Goal: Information Seeking & Learning: Learn about a topic

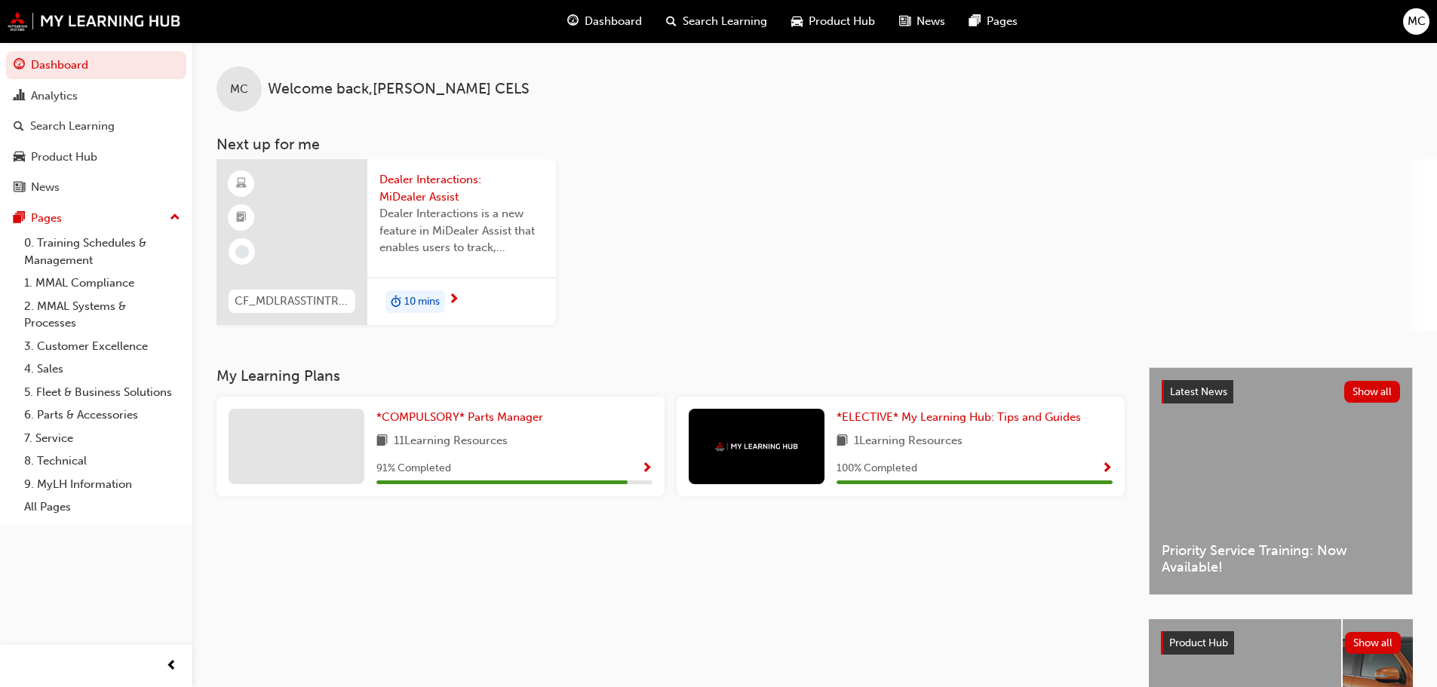
click at [432, 222] on span "Dealer Interactions is a new feature in MiDealer Assist that enables users to t…" at bounding box center [461, 230] width 164 height 51
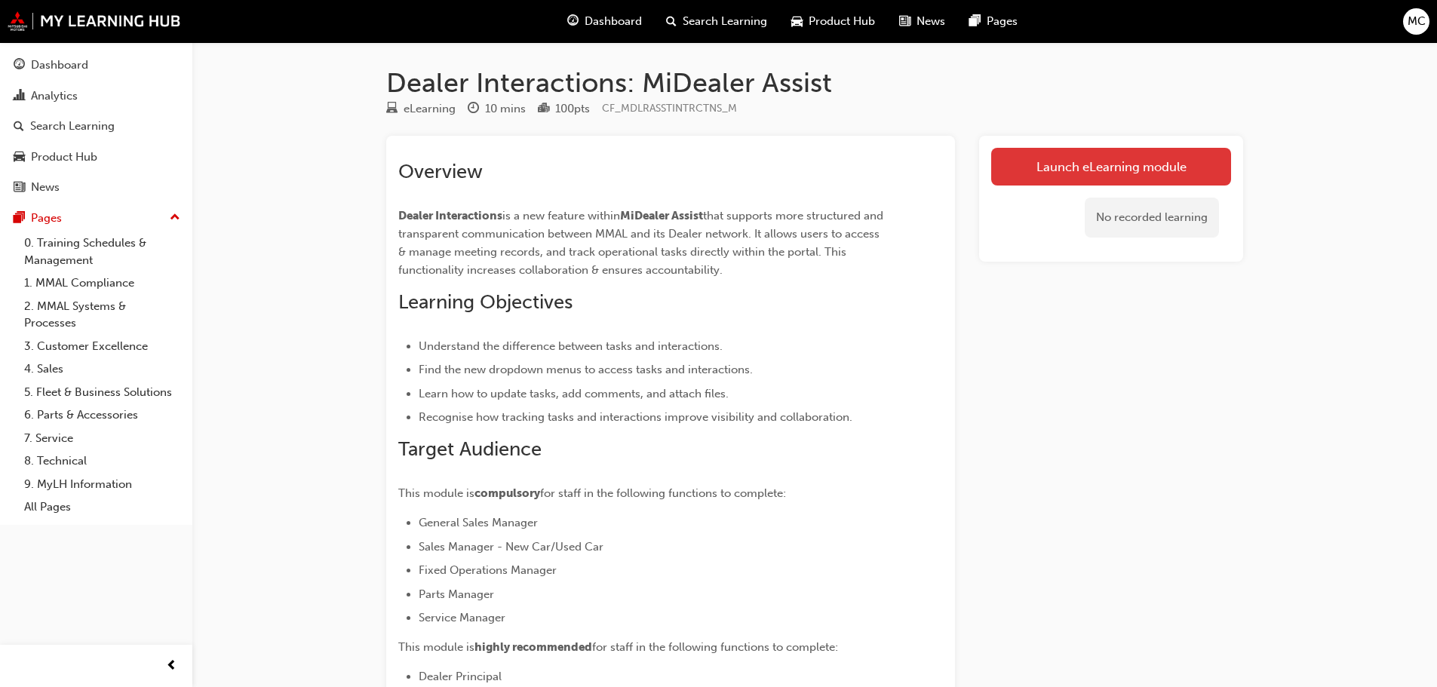
click at [1108, 160] on link "Launch eLearning module" at bounding box center [1111, 167] width 240 height 38
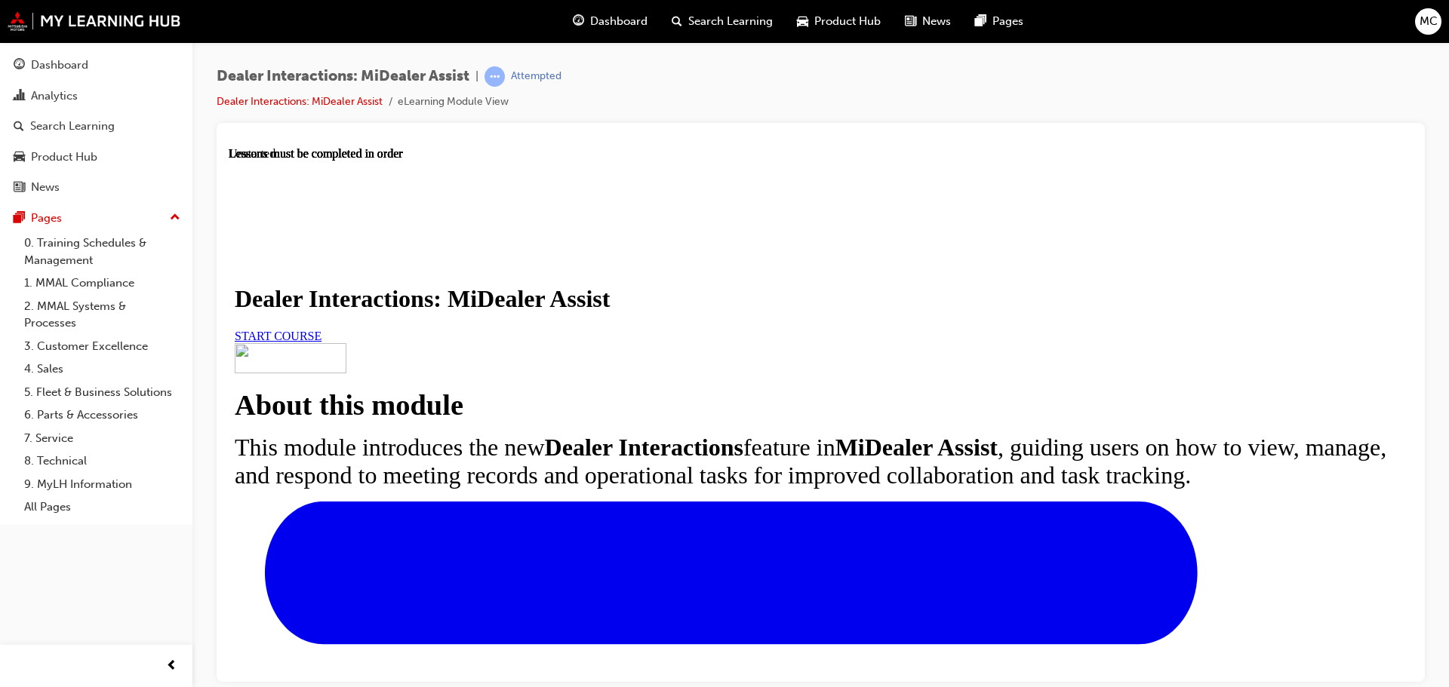
scroll to position [151, 0]
click at [321, 329] on span "START COURSE" at bounding box center [278, 335] width 87 height 13
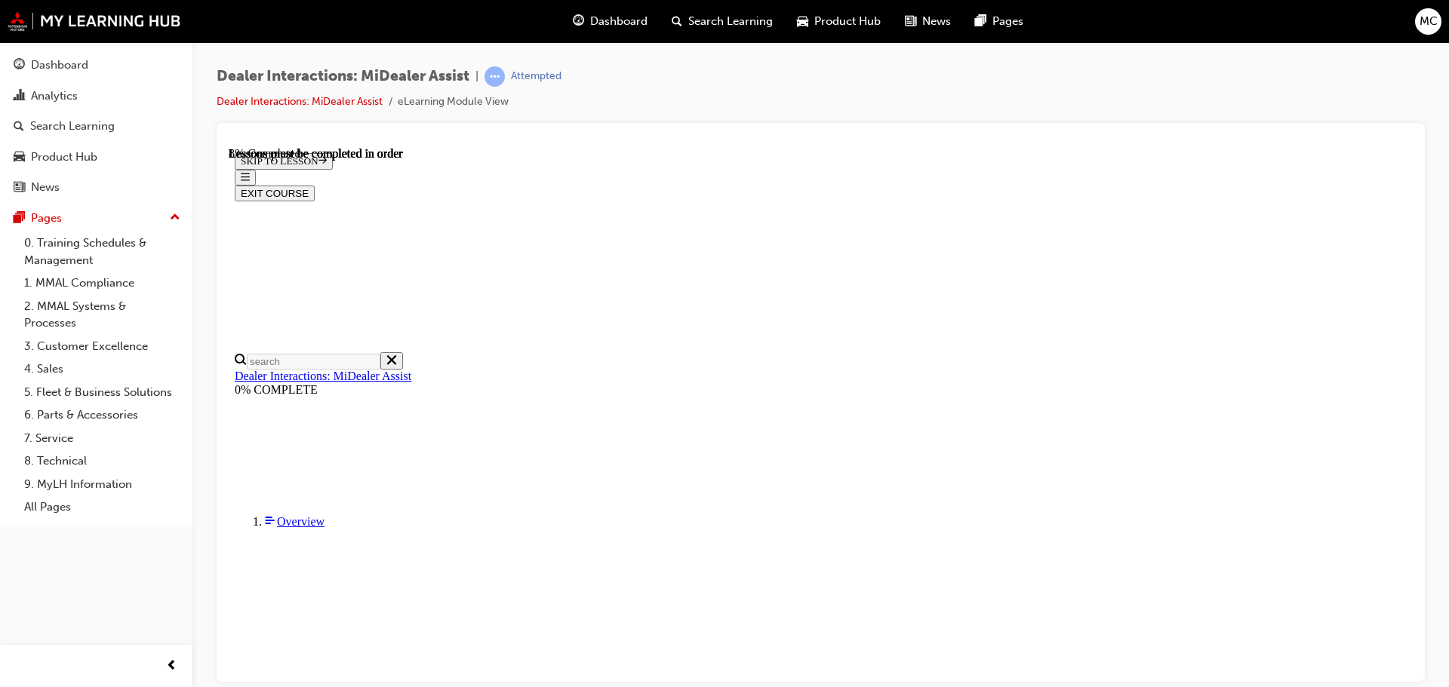
scroll to position [381, 0]
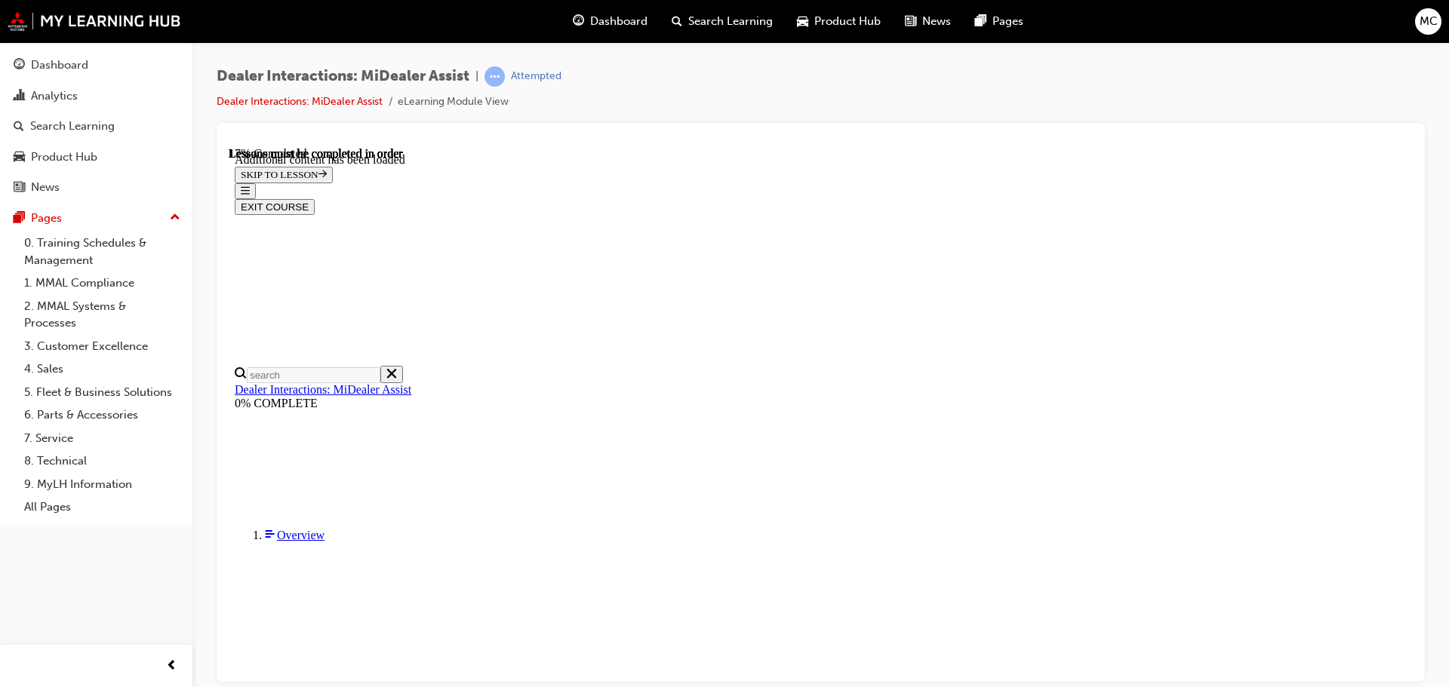
scroll to position [756, 0]
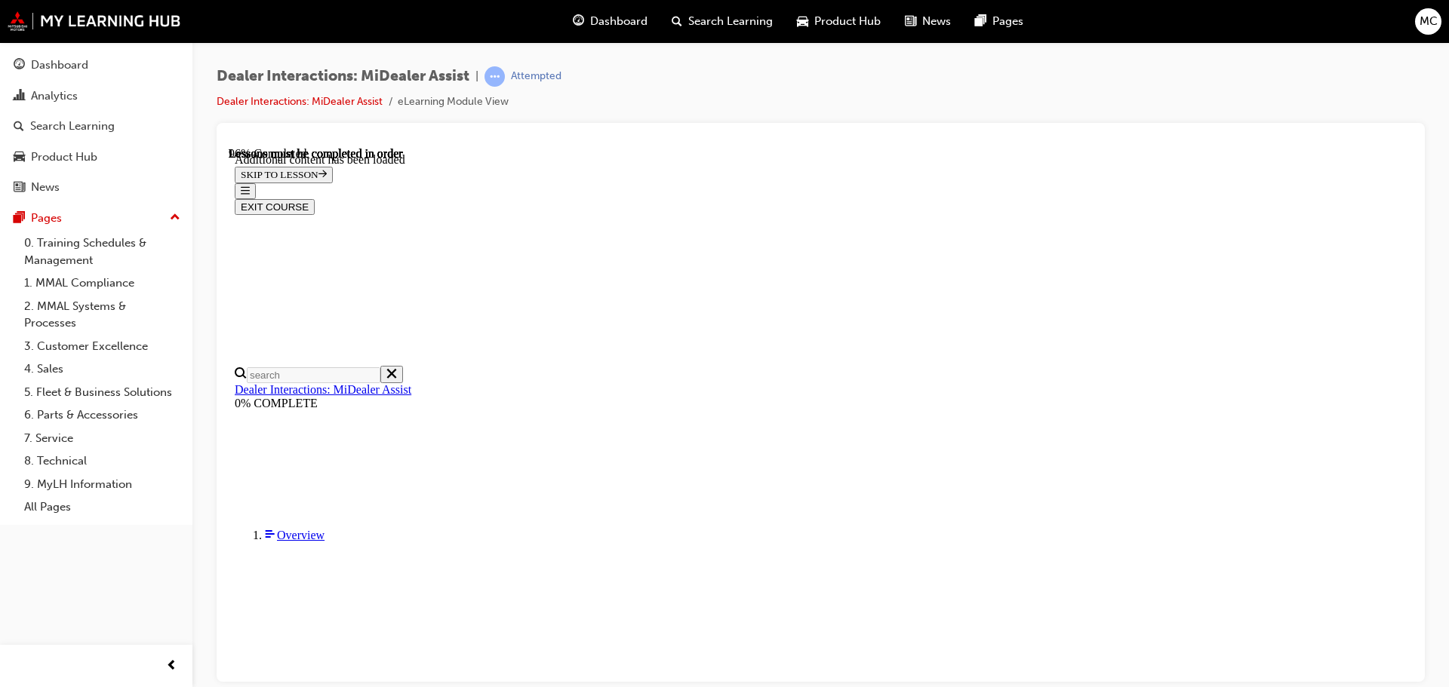
scroll to position [4705, 0]
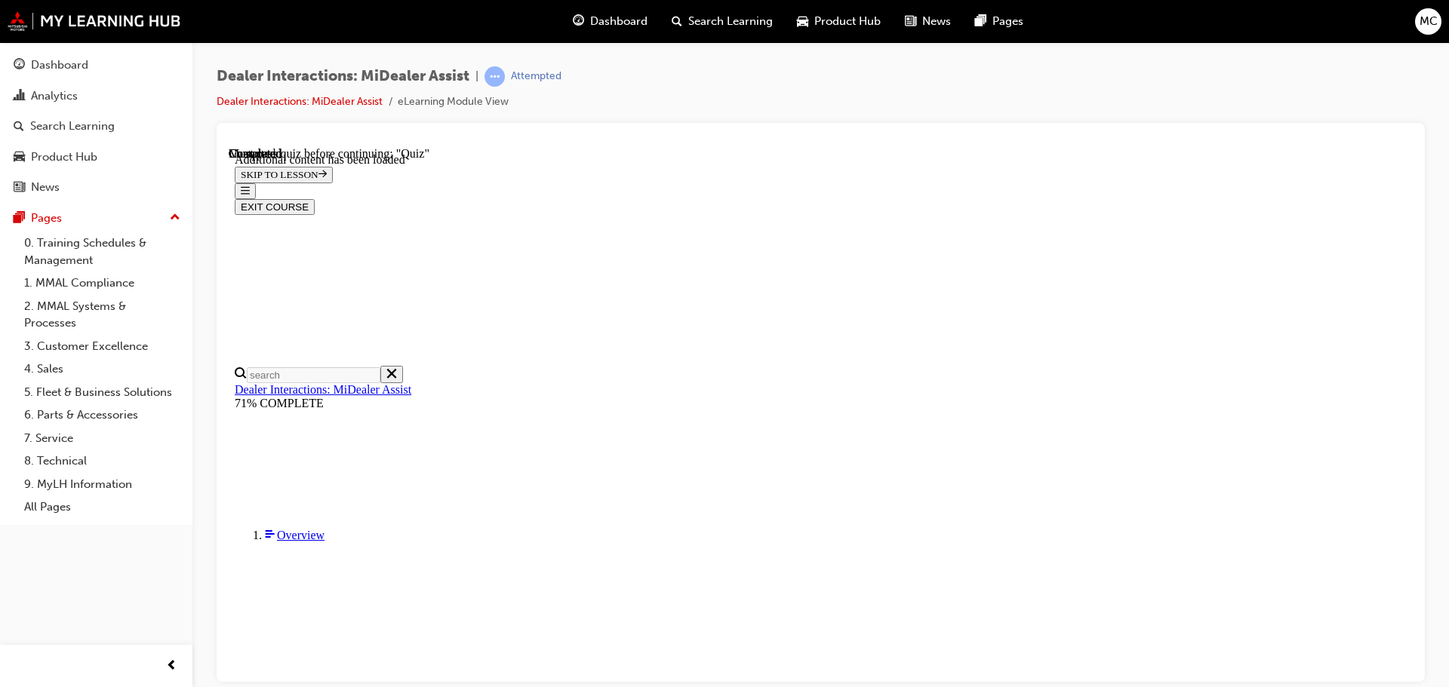
scroll to position [189, 0]
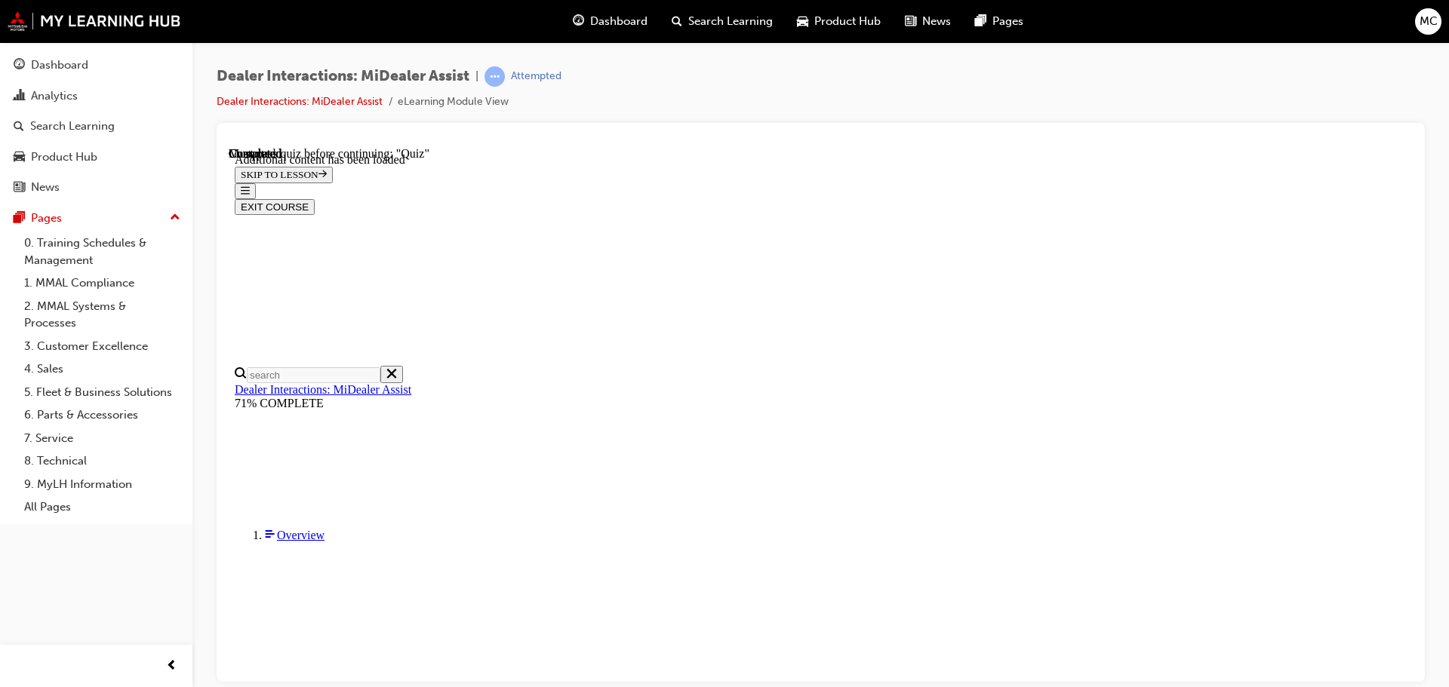
radio input "true"
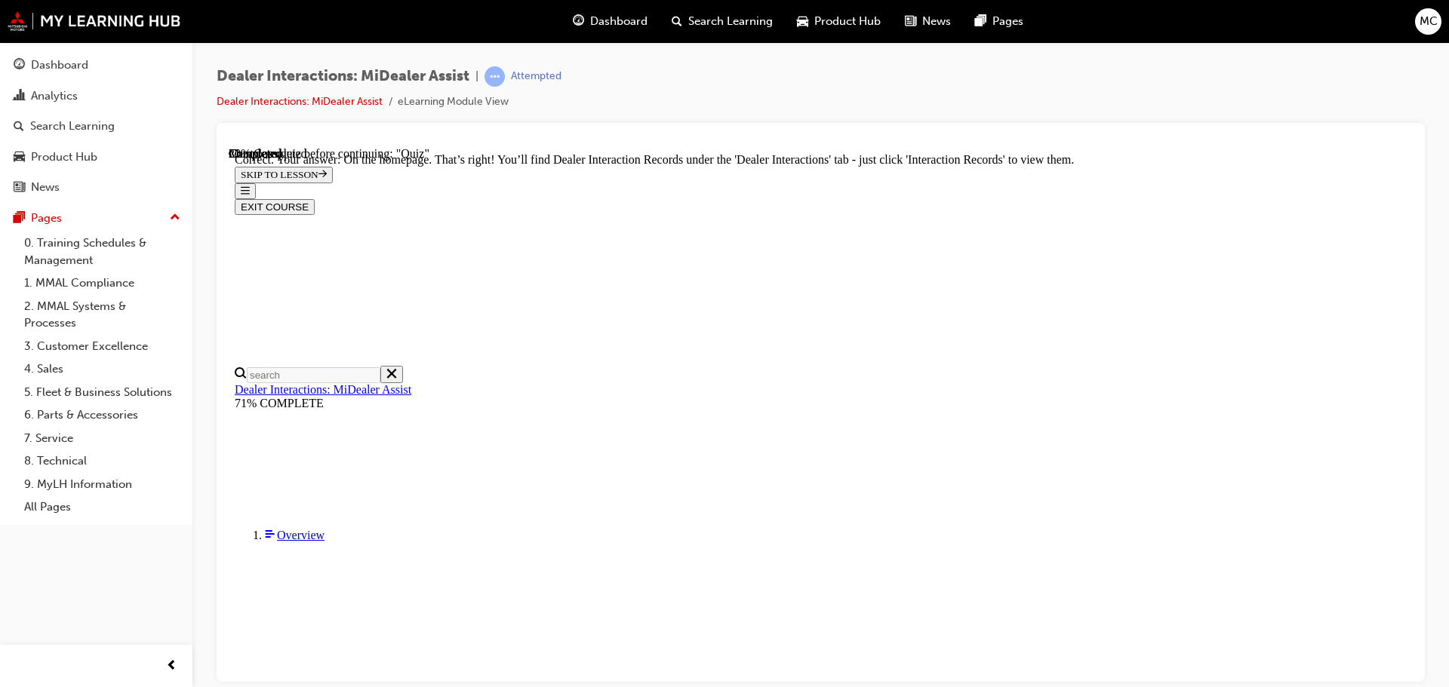
scroll to position [389, 0]
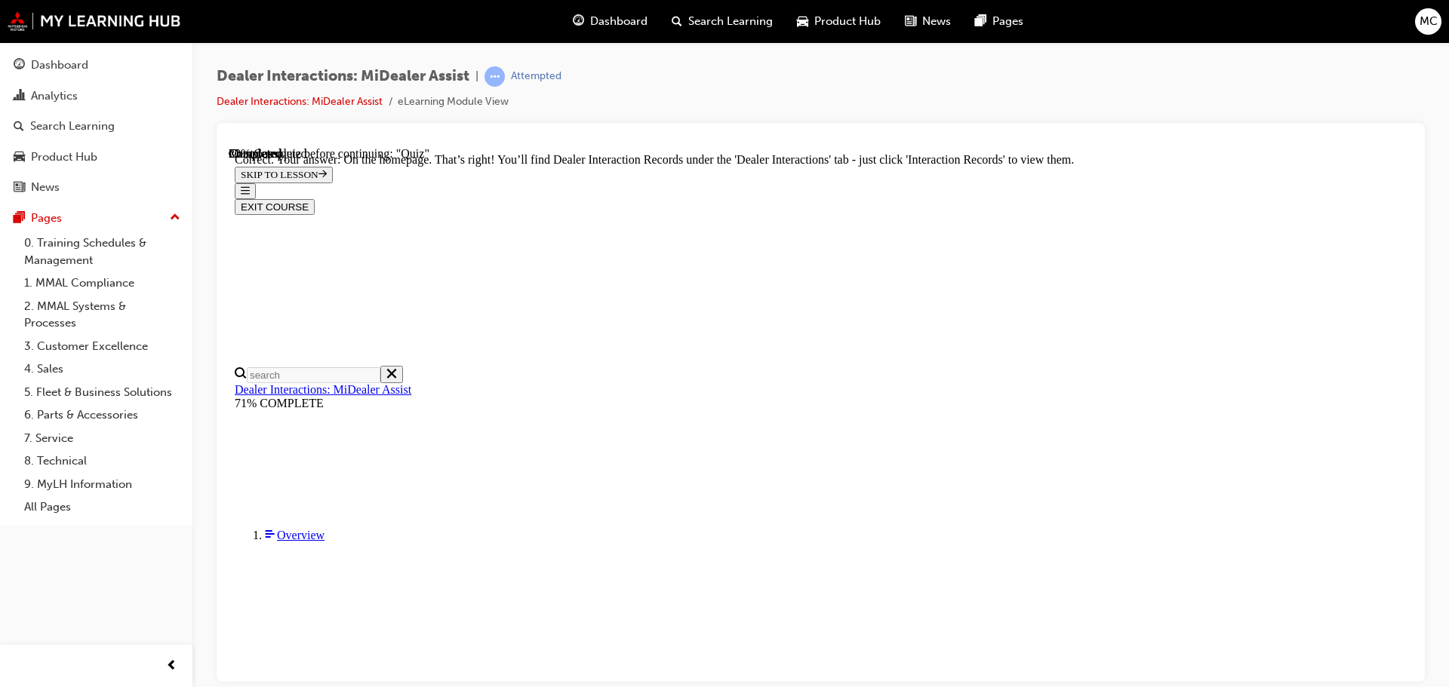
radio input "true"
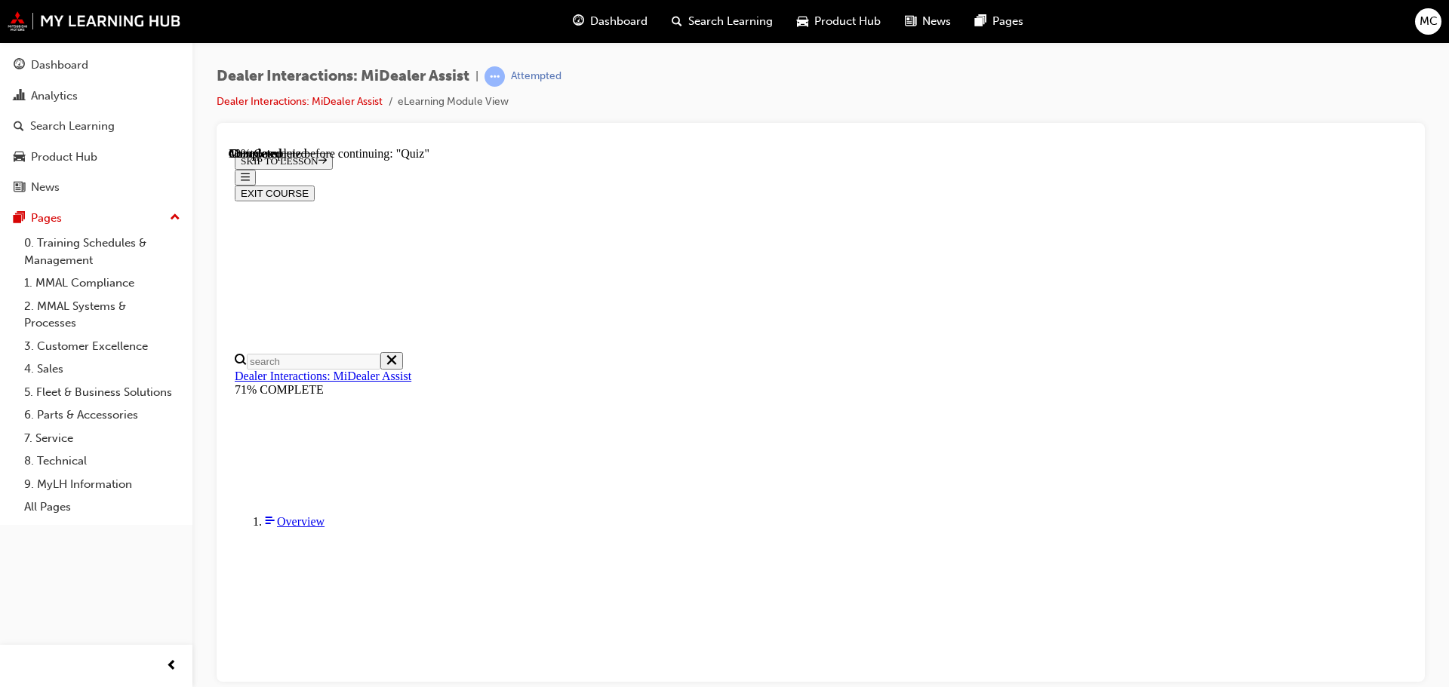
radio input "true"
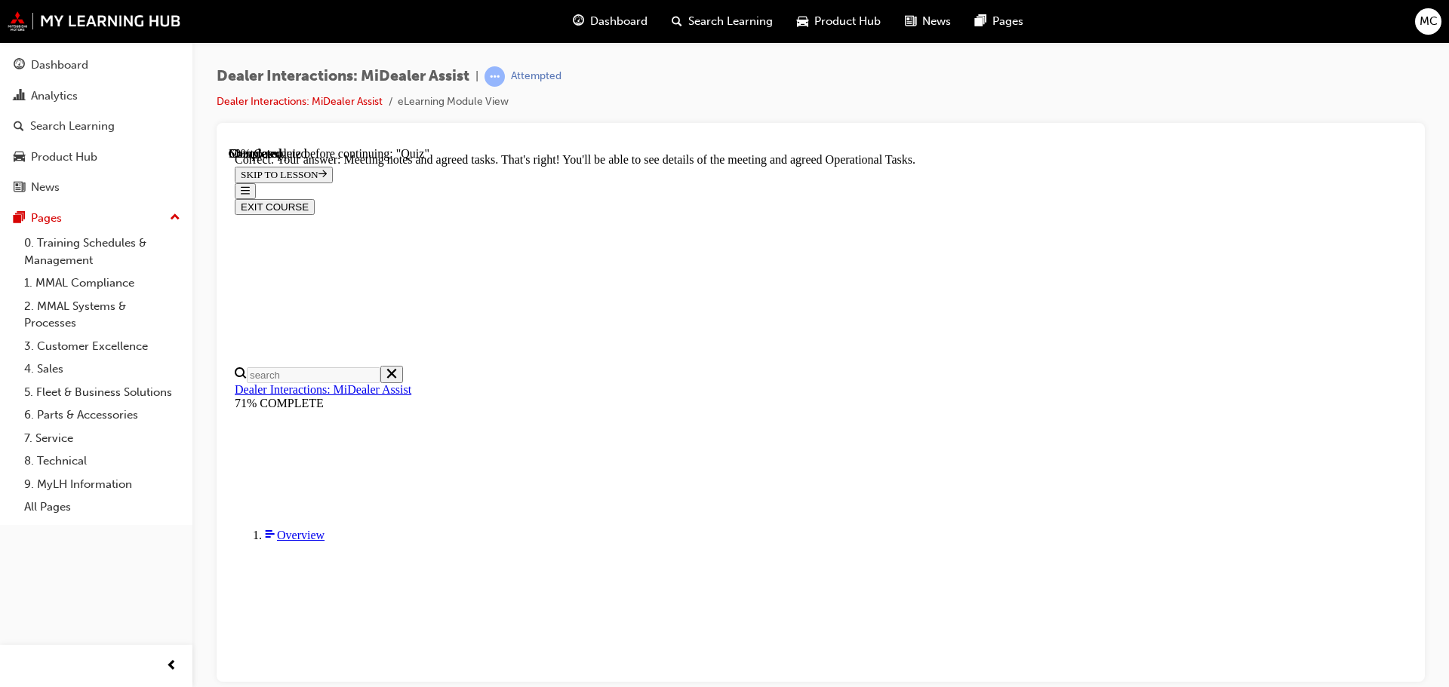
scroll to position [389, 0]
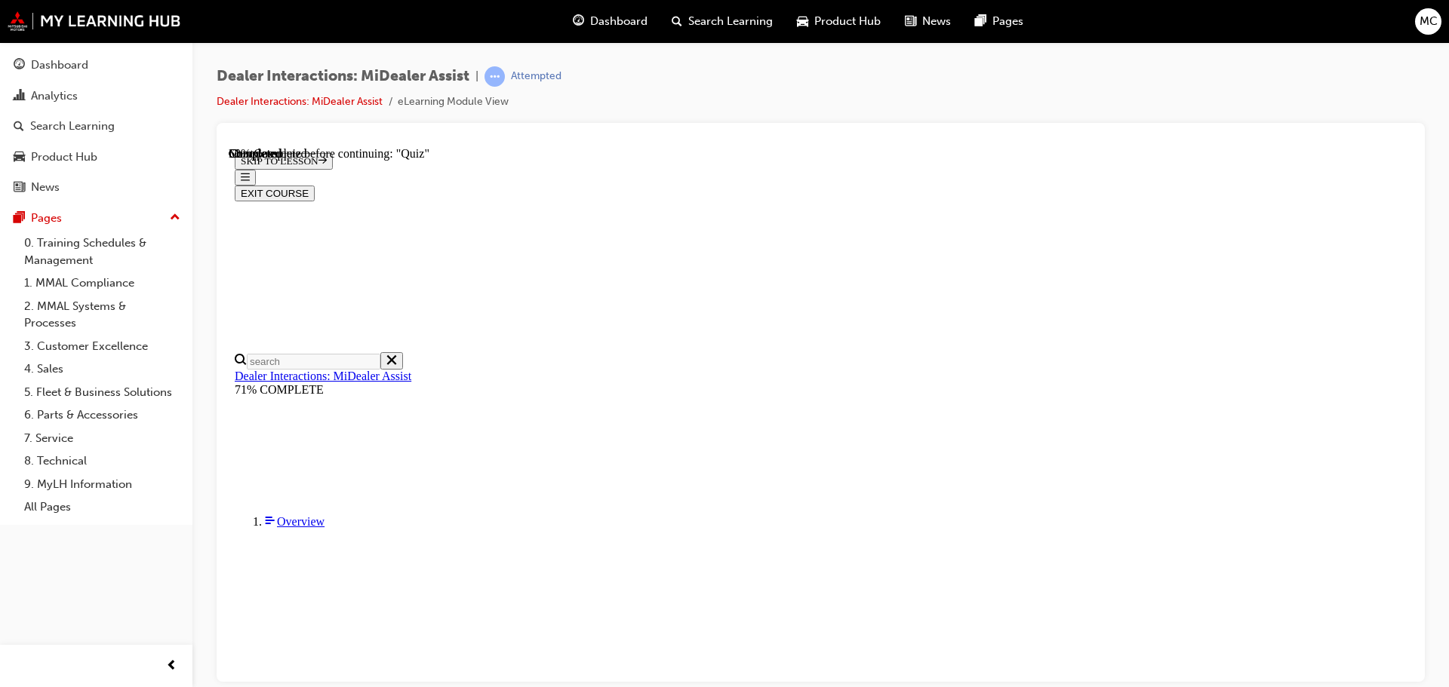
scroll to position [151, 0]
radio input "true"
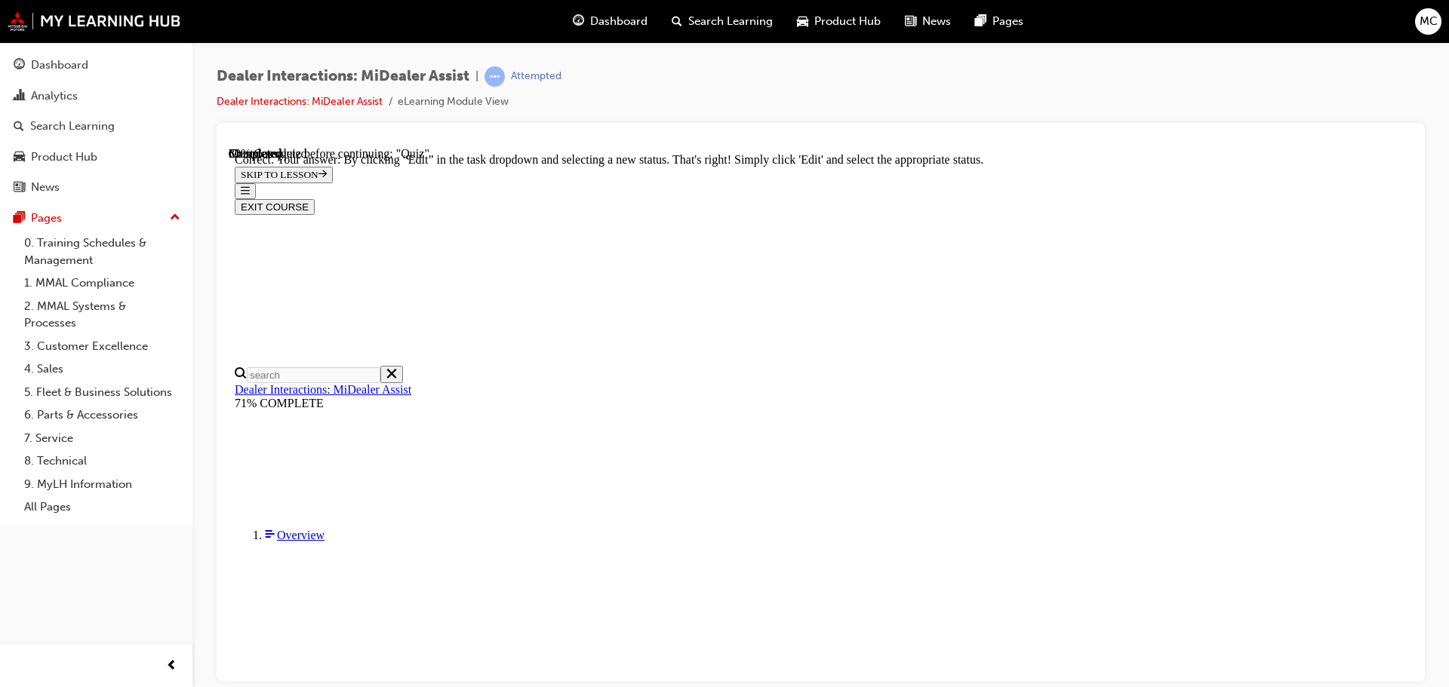
scroll to position [393, 0]
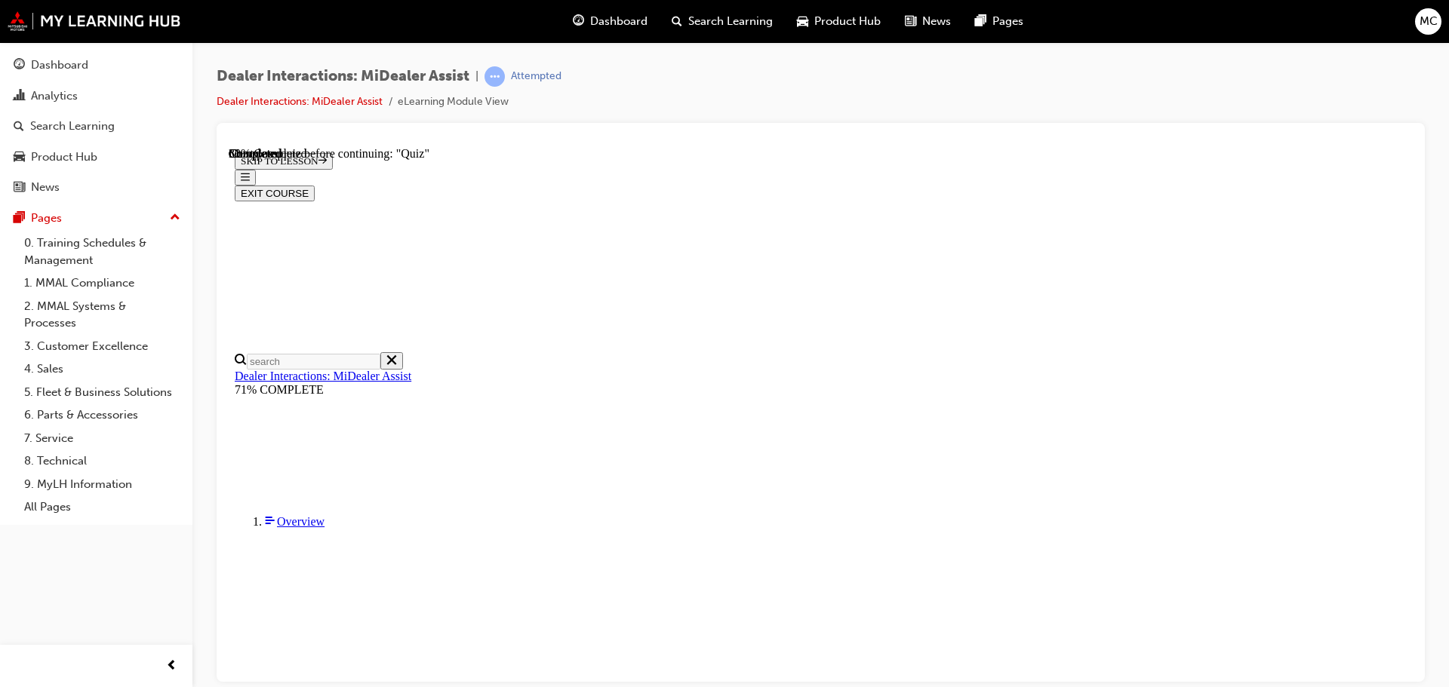
scroll to position [240, 0]
radio input "true"
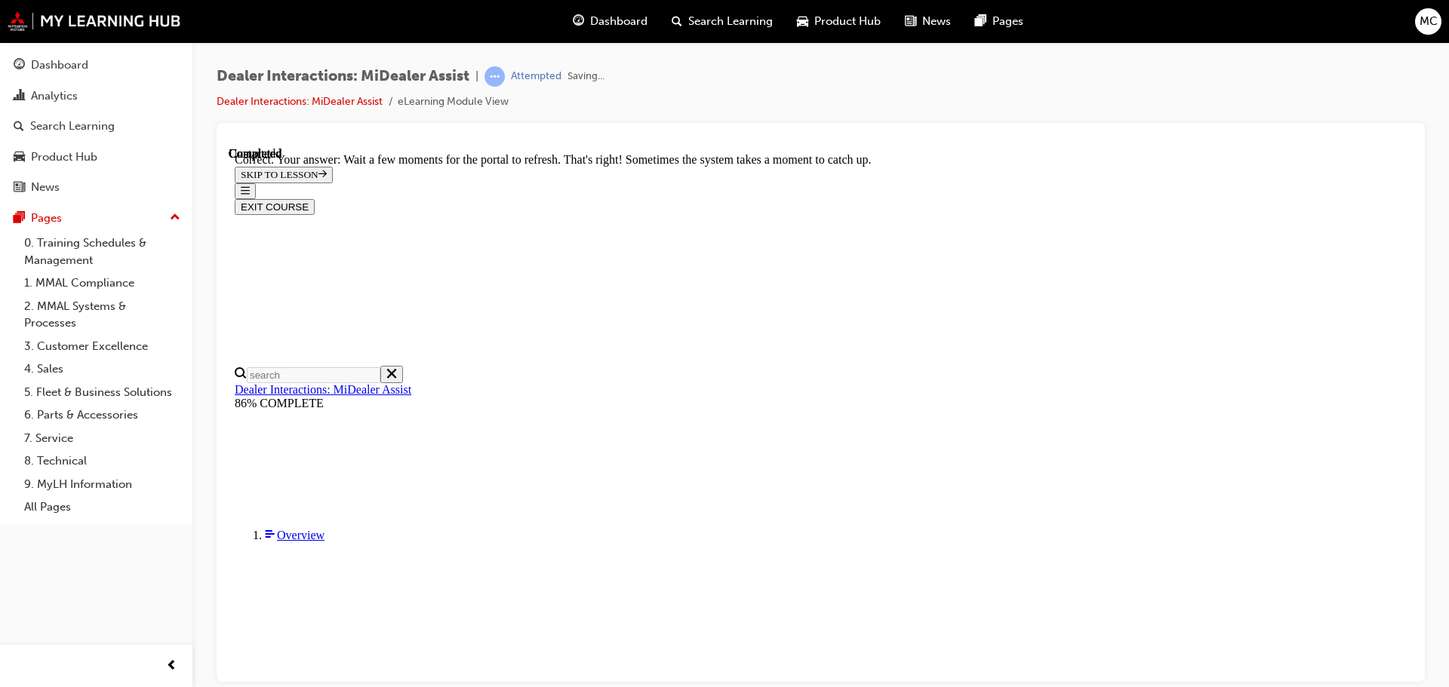
scroll to position [401, 0]
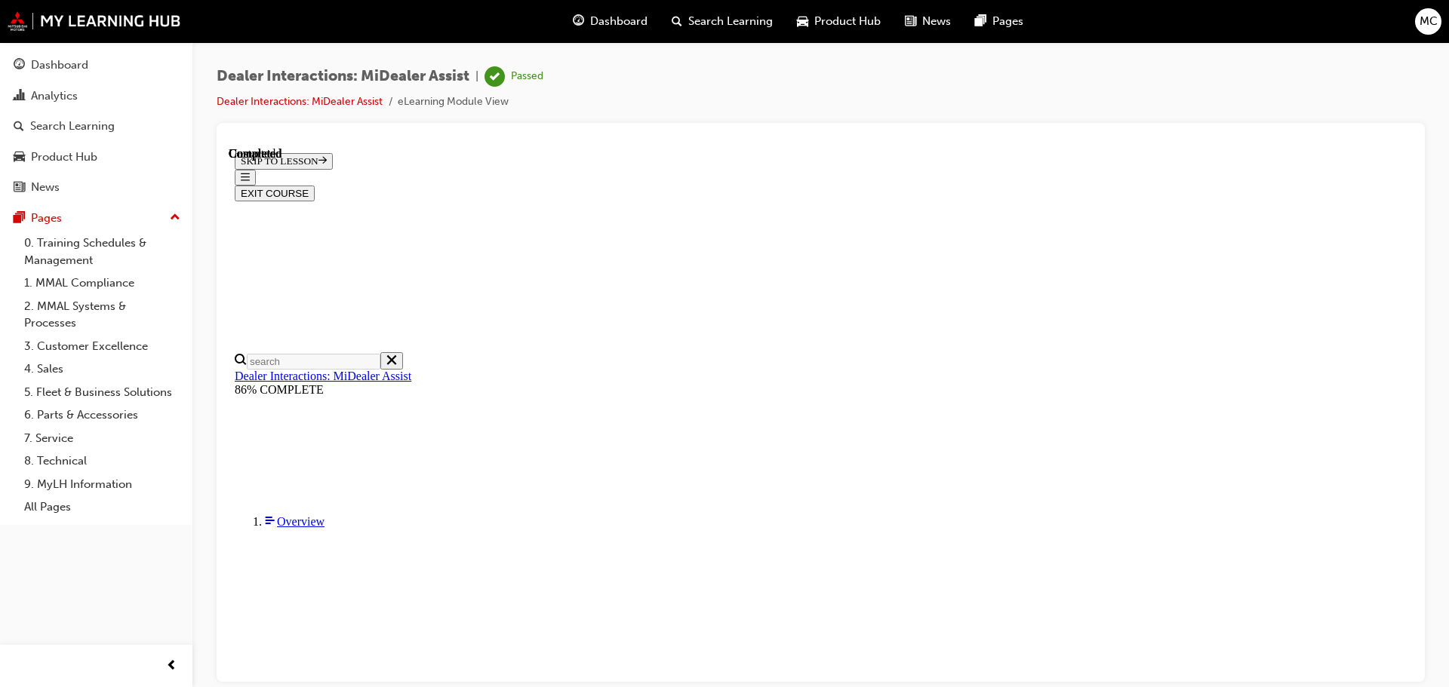
scroll to position [286, 0]
click at [315, 185] on button "EXIT COURSE" at bounding box center [275, 193] width 80 height 16
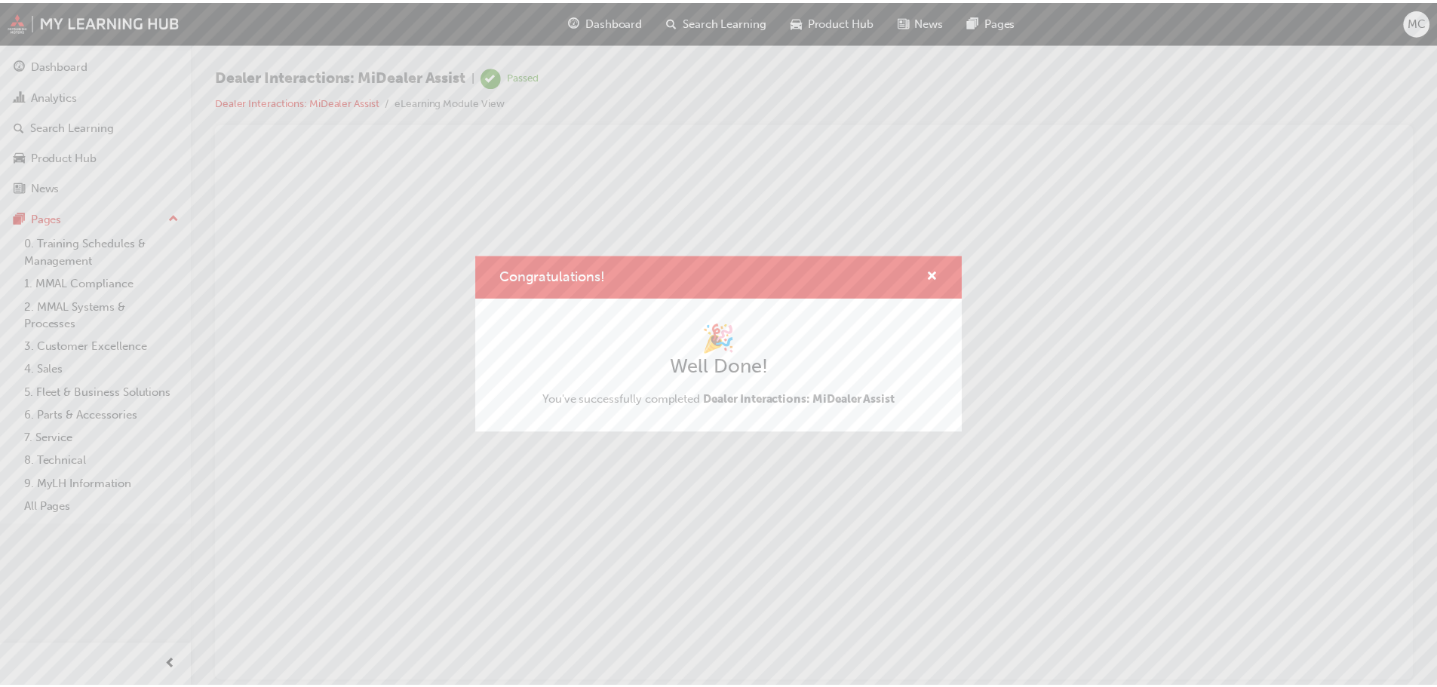
scroll to position [0, 0]
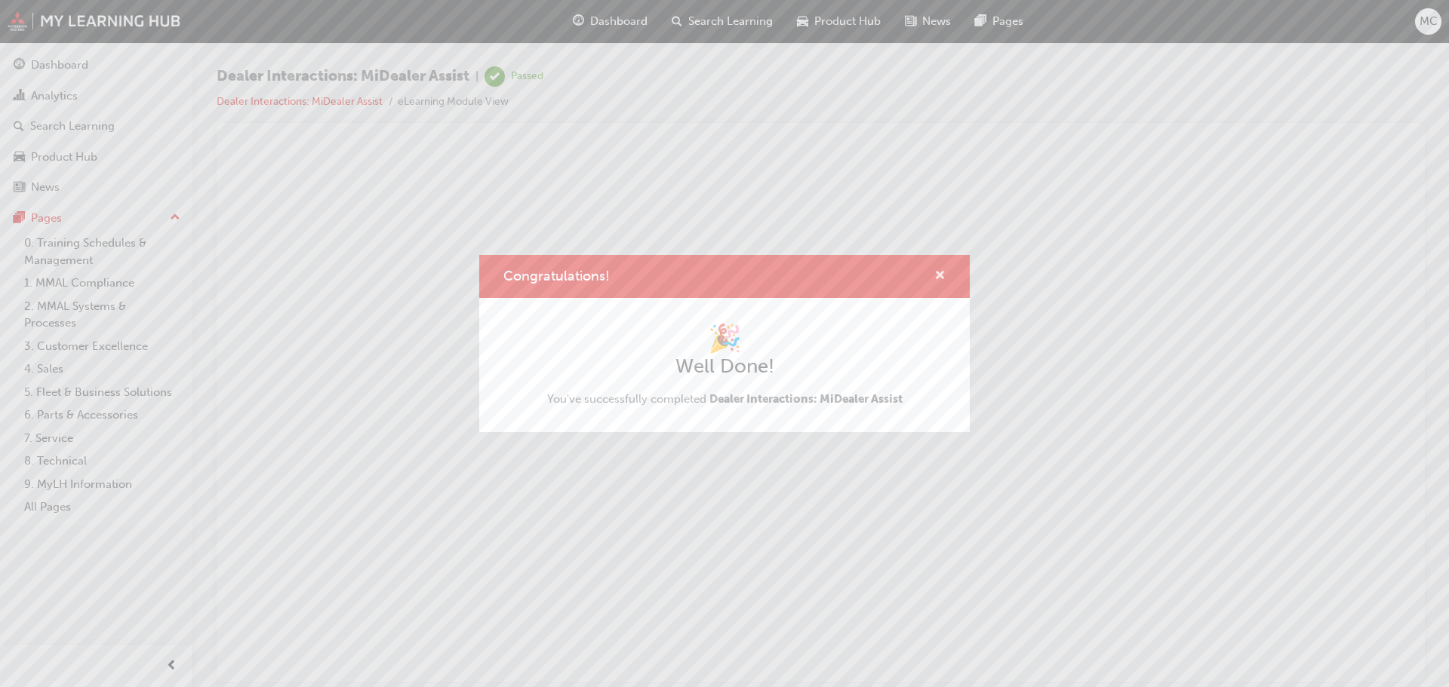
click at [936, 275] on span "cross-icon" at bounding box center [939, 277] width 11 height 14
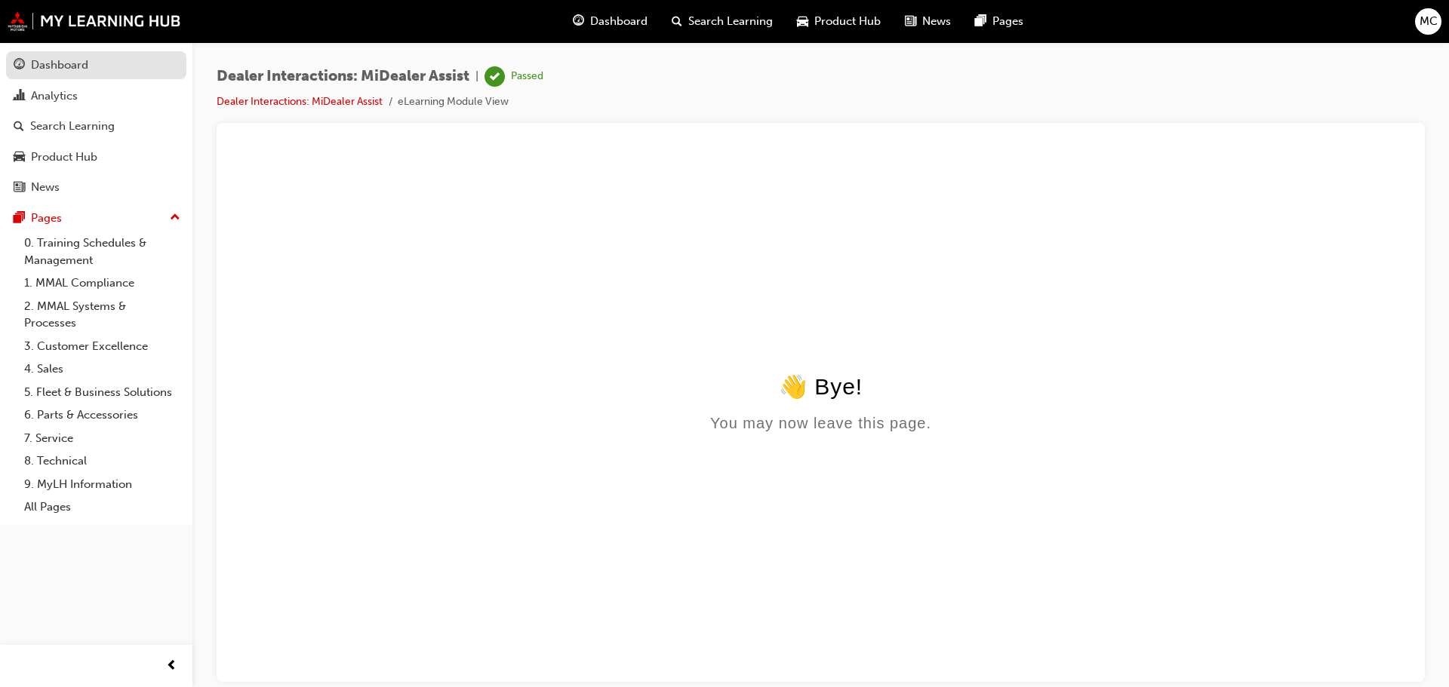
click at [54, 66] on div "Dashboard" at bounding box center [59, 65] width 57 height 17
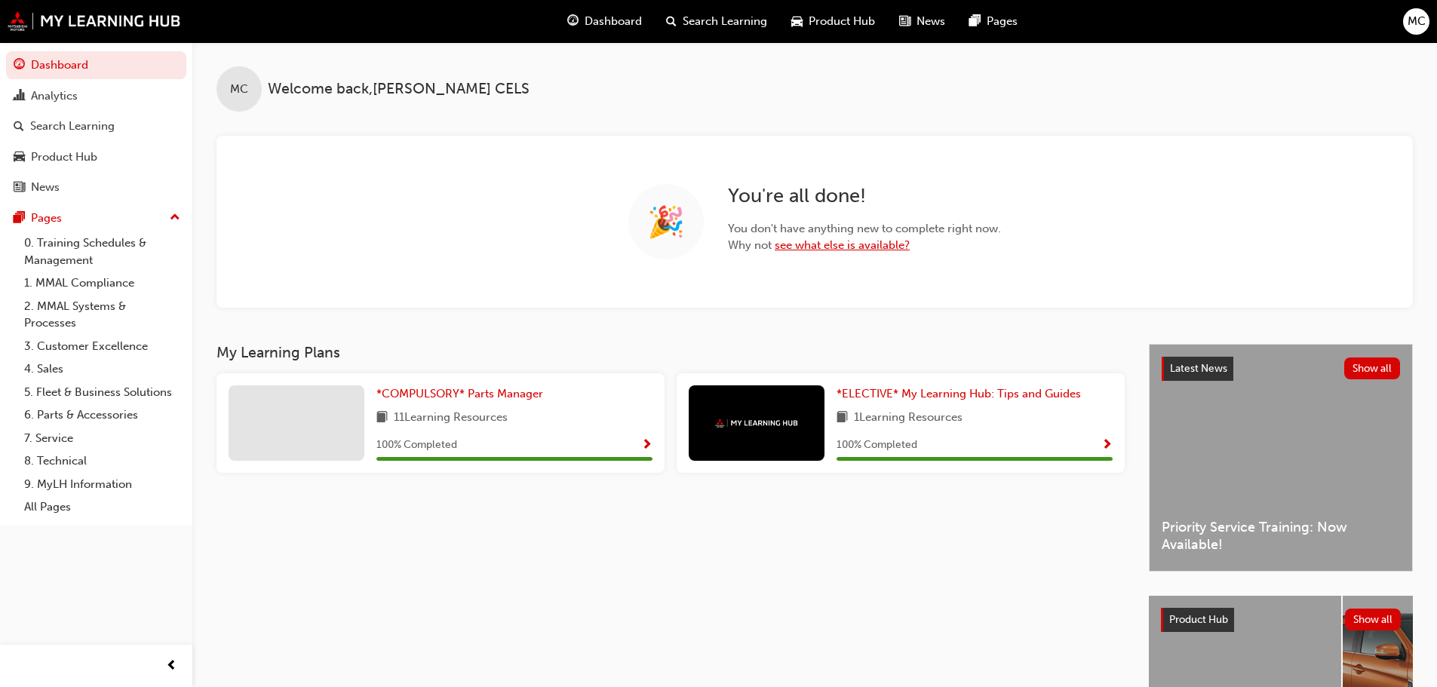
click at [843, 246] on link "see what else is available?" at bounding box center [842, 245] width 135 height 14
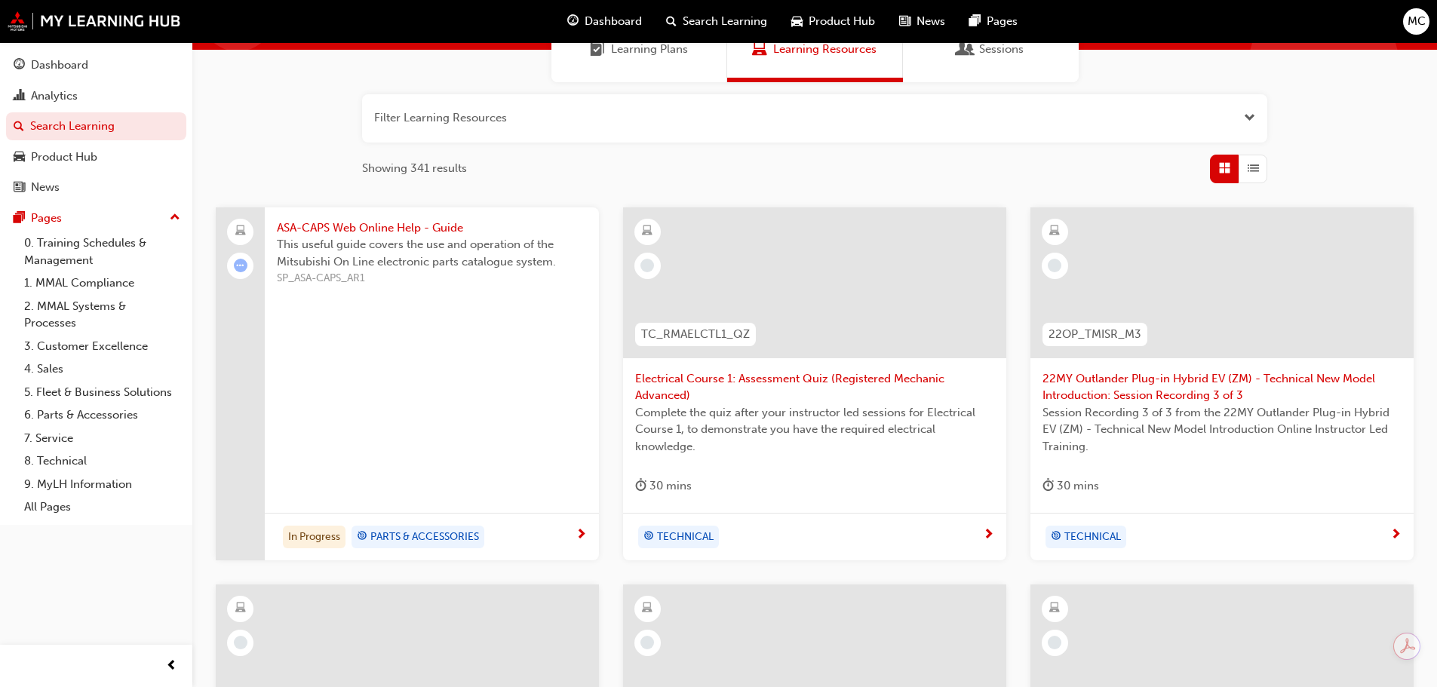
scroll to position [151, 0]
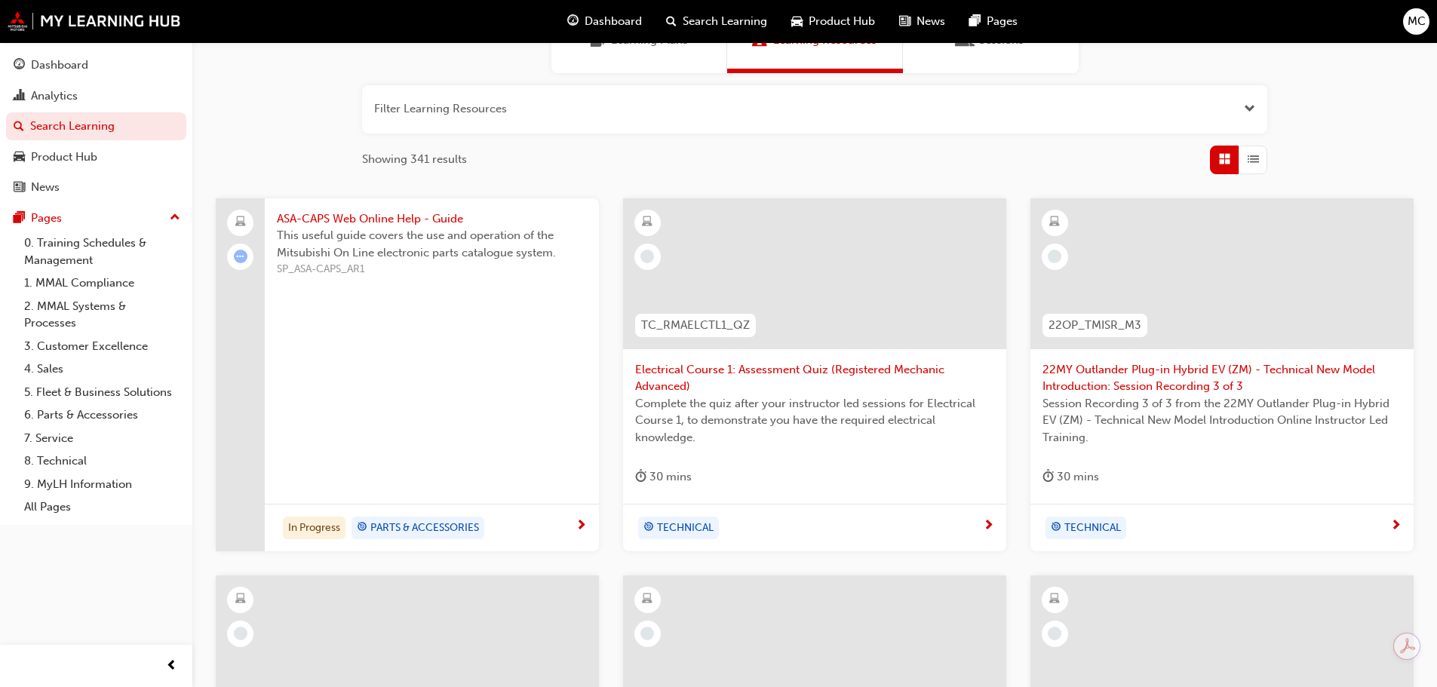
click at [416, 525] on span "PARTS & ACCESSORIES" at bounding box center [424, 528] width 109 height 17
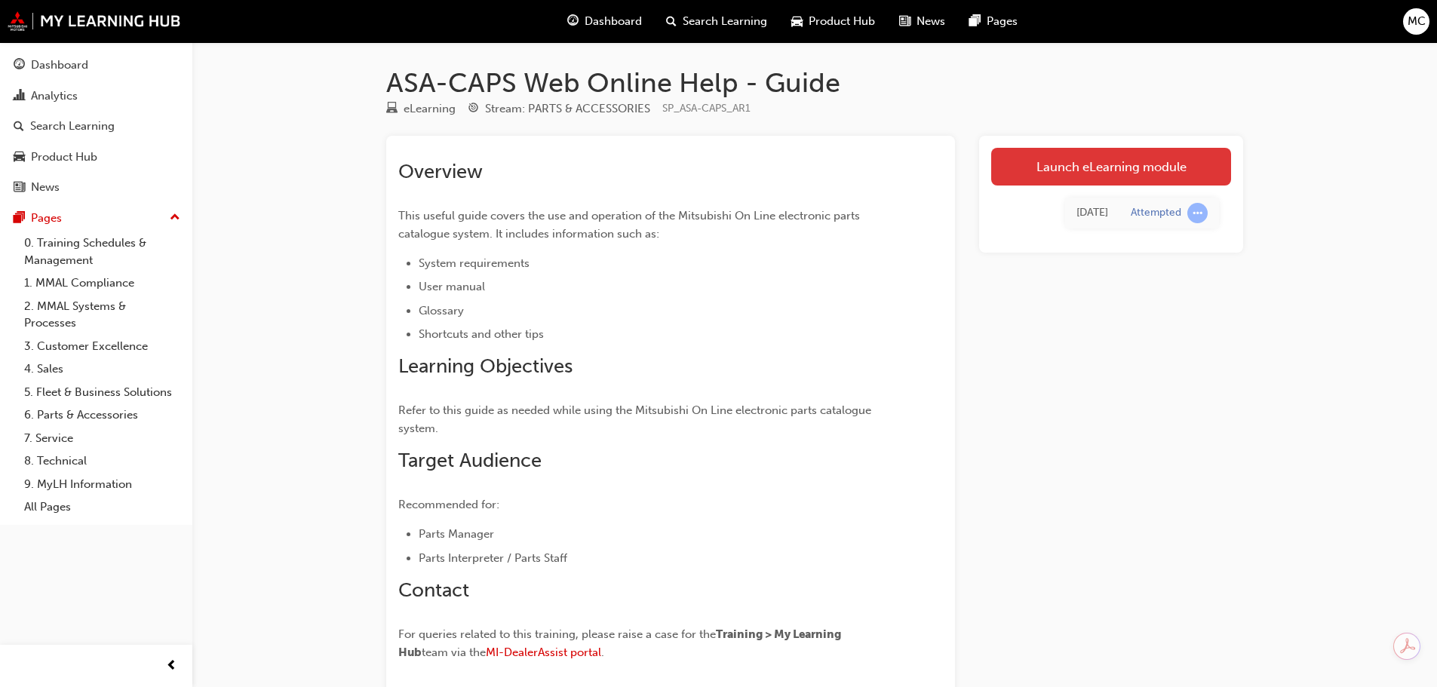
click at [1146, 161] on link "Launch eLearning module" at bounding box center [1111, 167] width 240 height 38
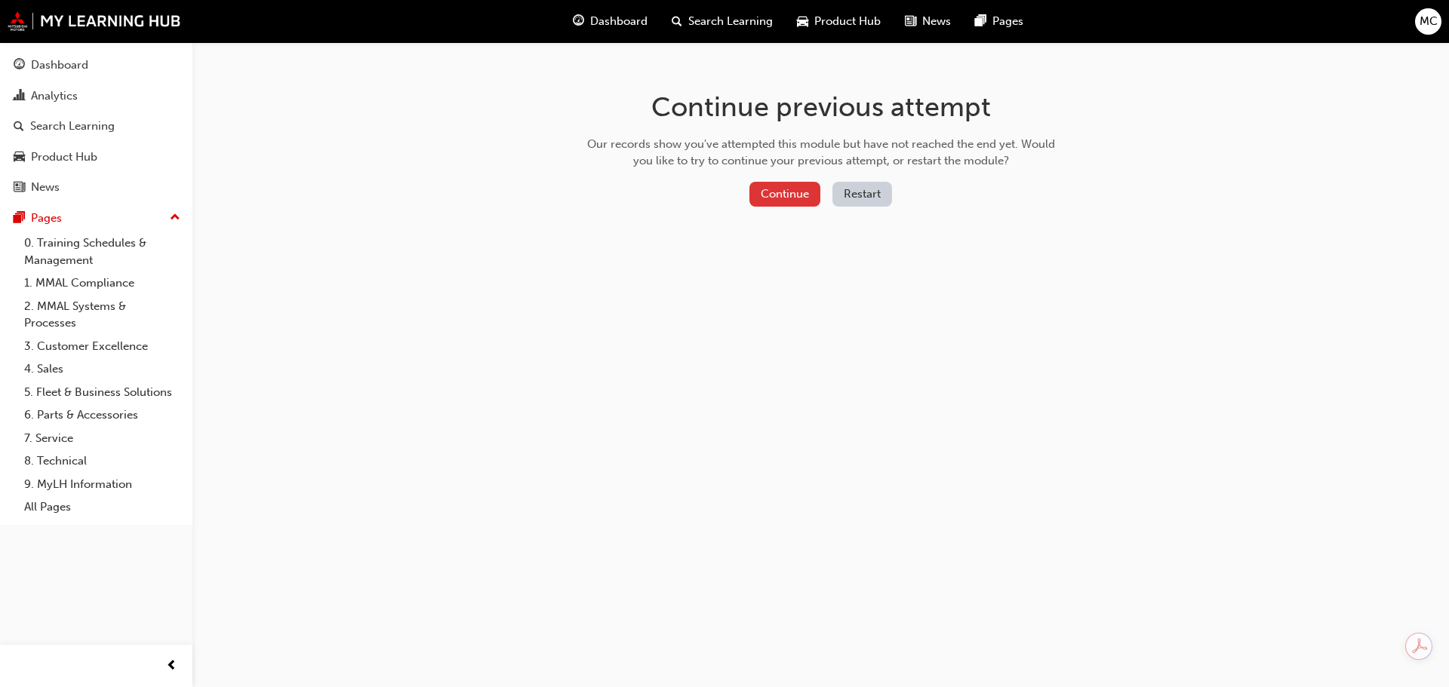
click at [776, 195] on button "Continue" at bounding box center [784, 194] width 71 height 25
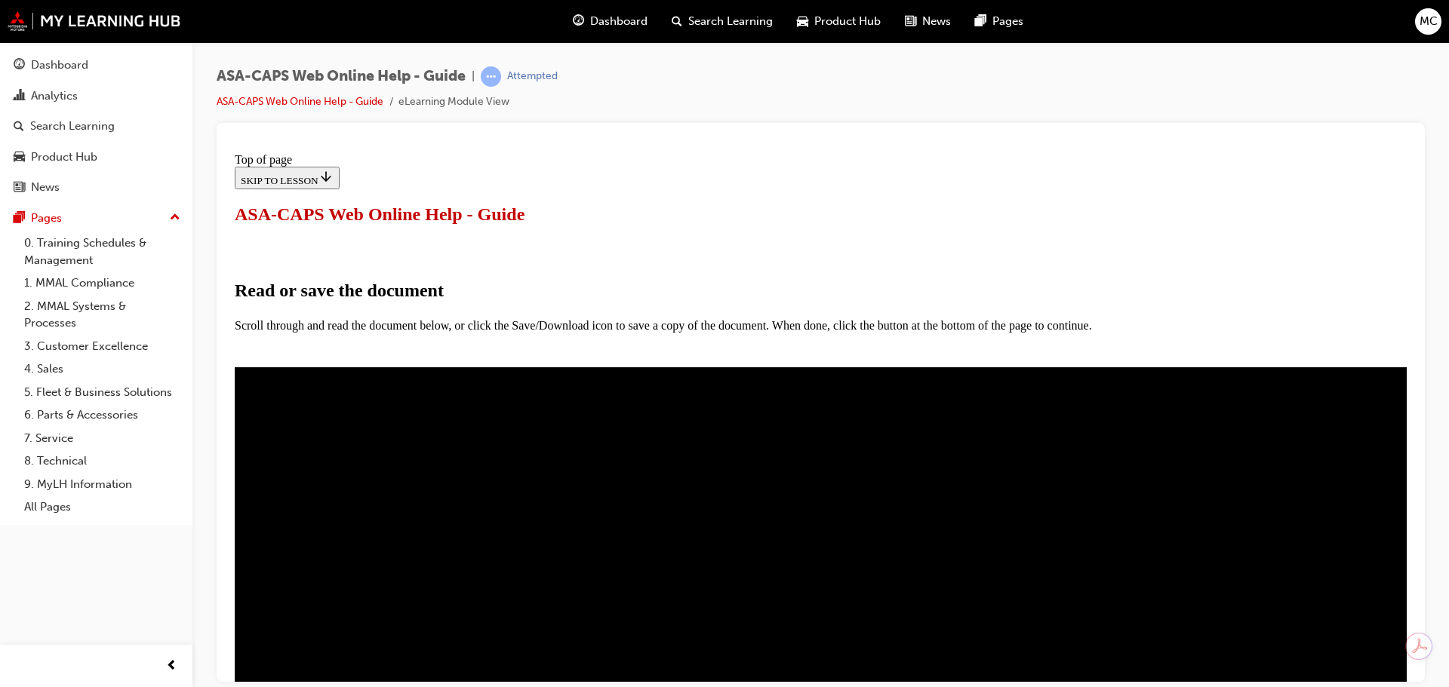
type input "80"
select select "page-width"
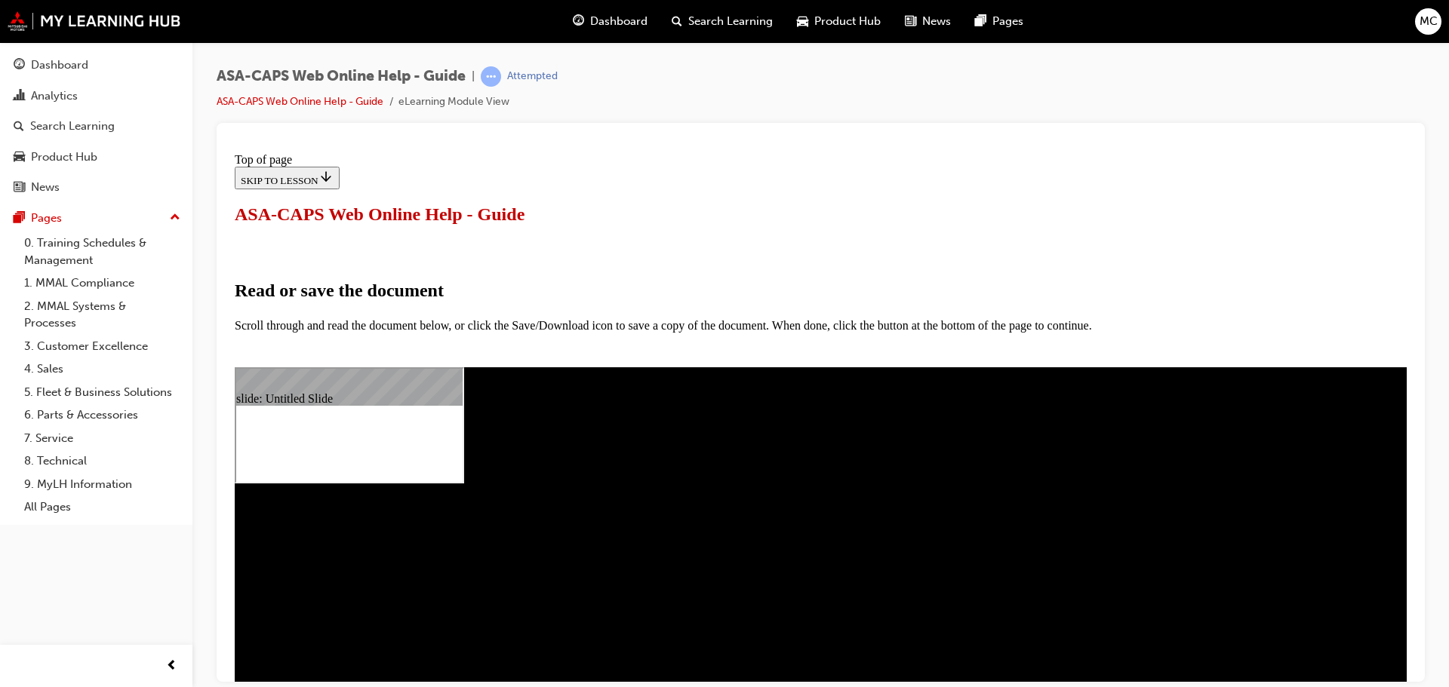
scroll to position [81186, 0]
type input "82"
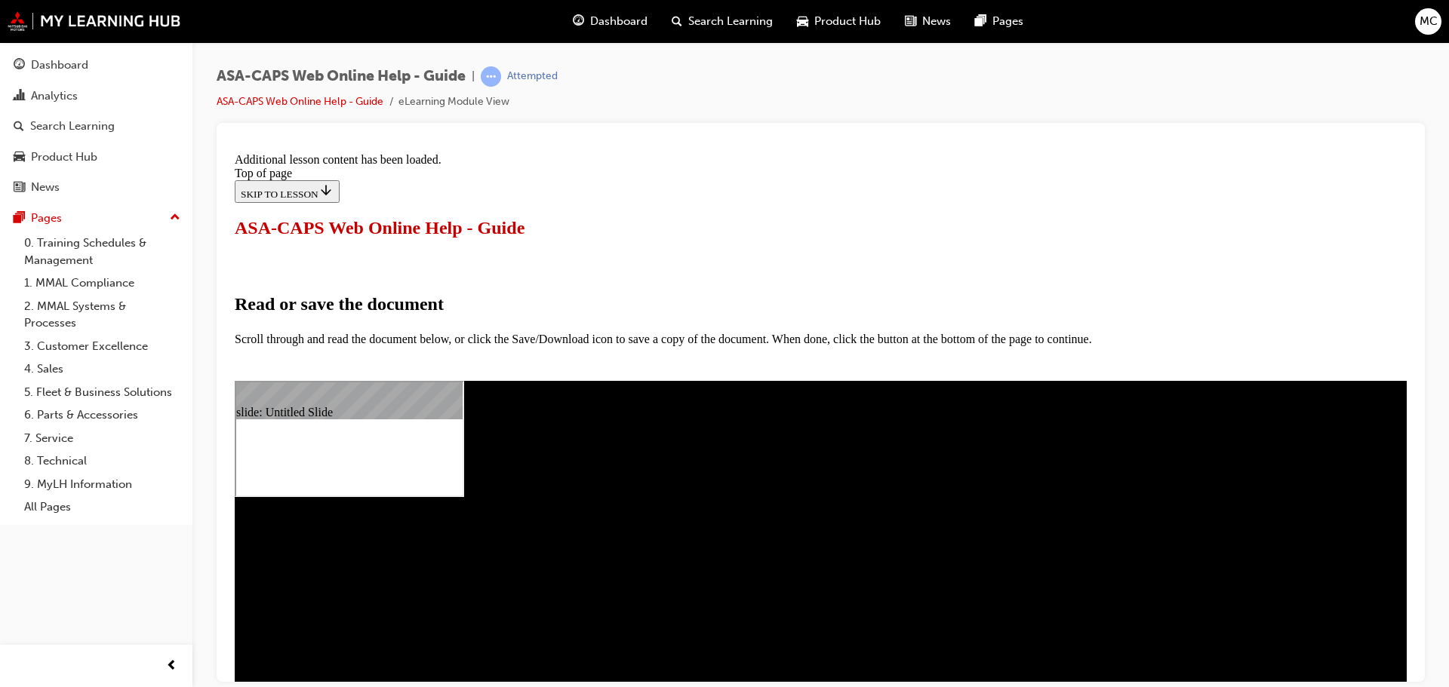
scroll to position [735, 0]
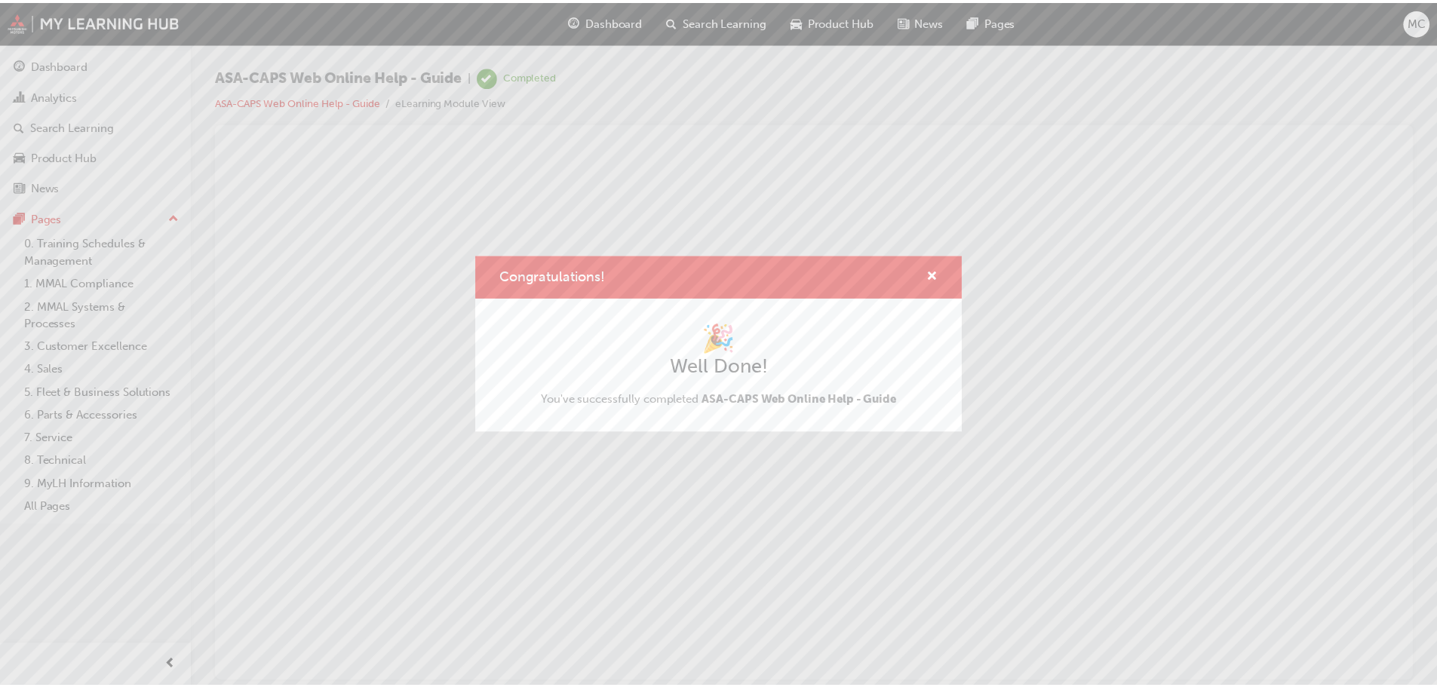
scroll to position [0, 0]
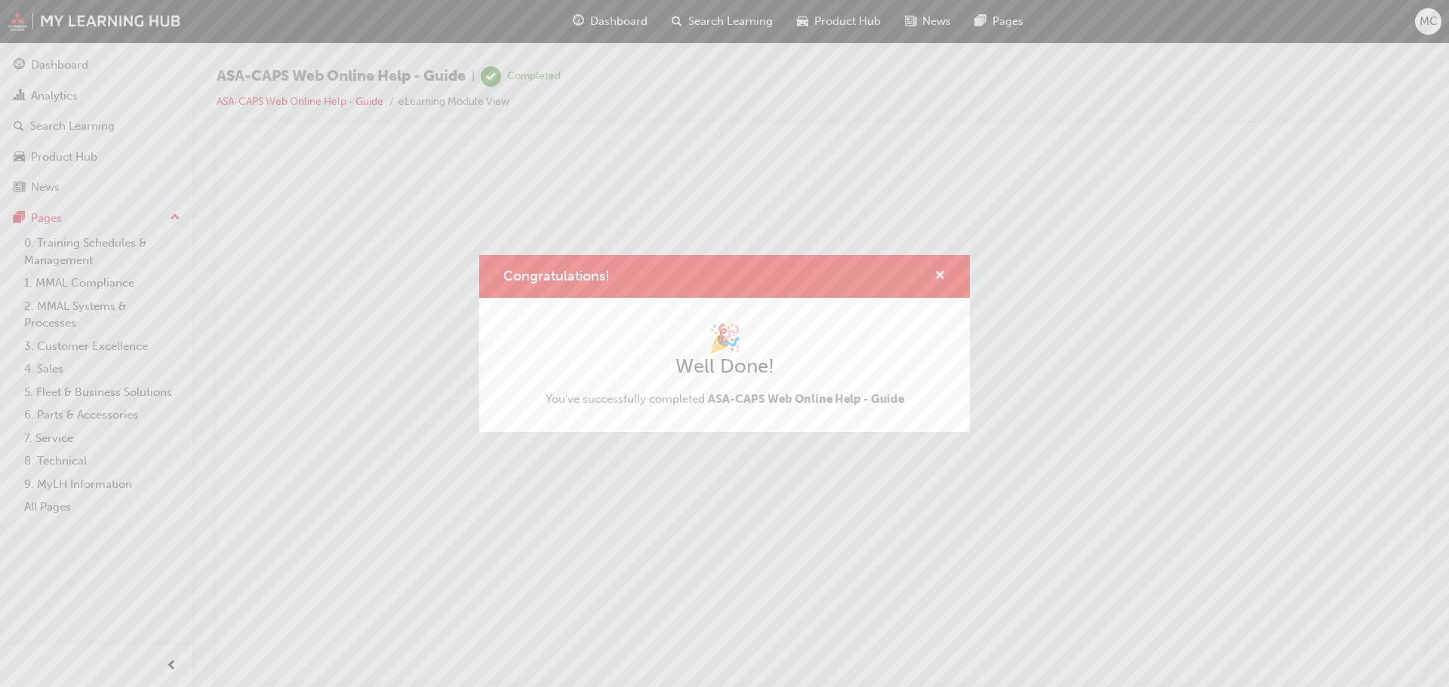
click at [938, 274] on span "cross-icon" at bounding box center [939, 277] width 11 height 14
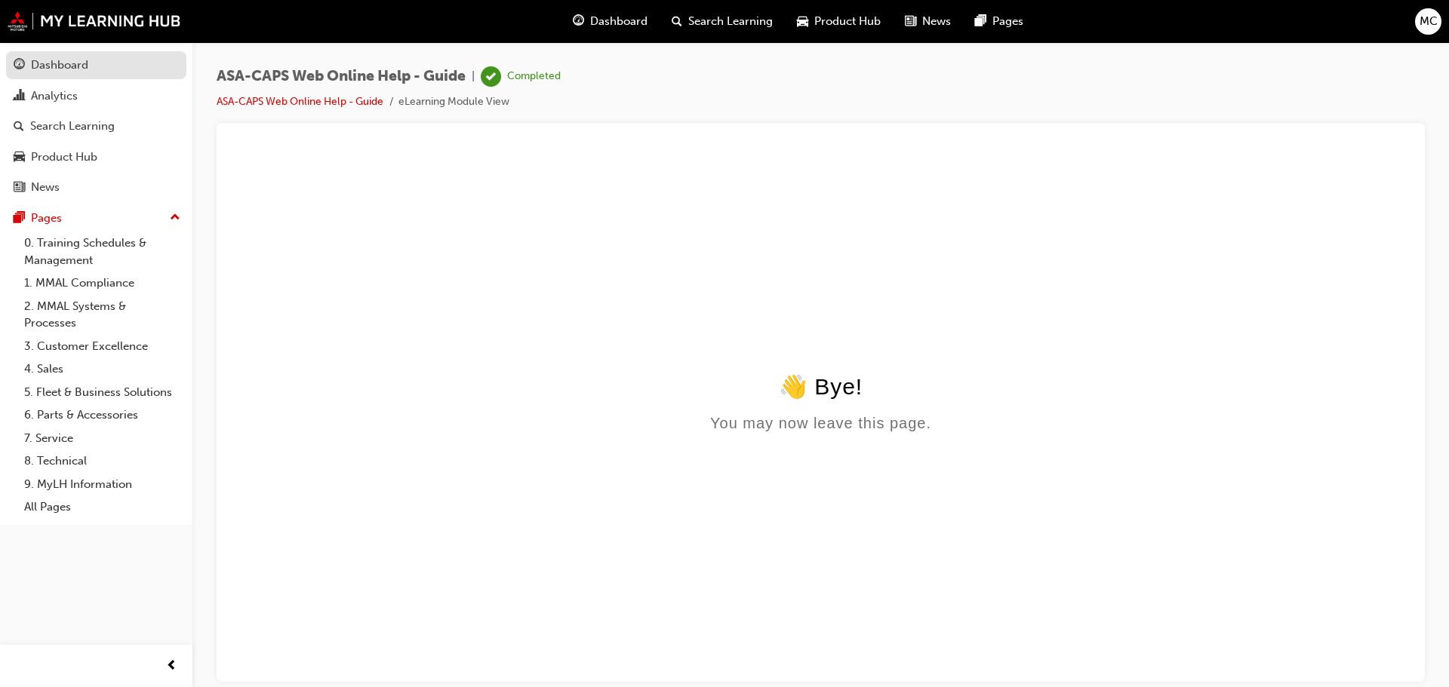
click at [61, 61] on div "Dashboard" at bounding box center [59, 65] width 57 height 17
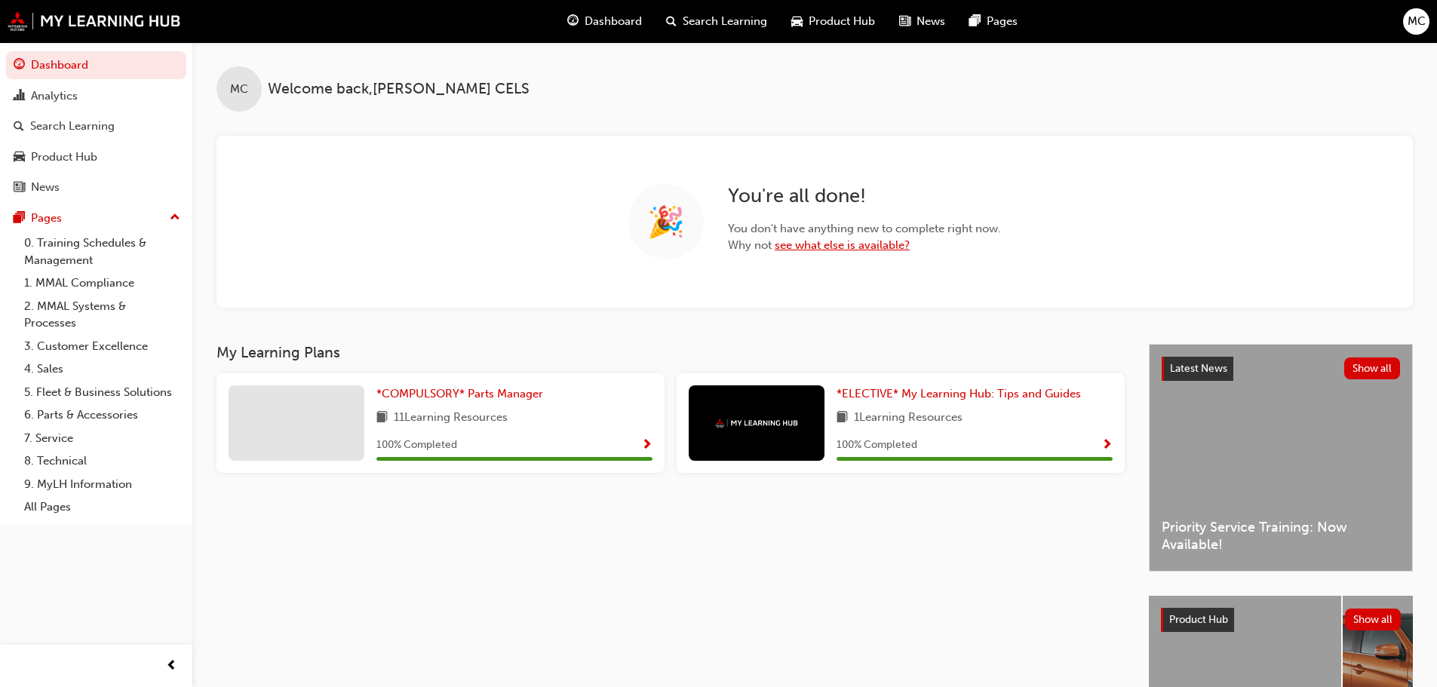
click at [810, 247] on link "see what else is available?" at bounding box center [842, 245] width 135 height 14
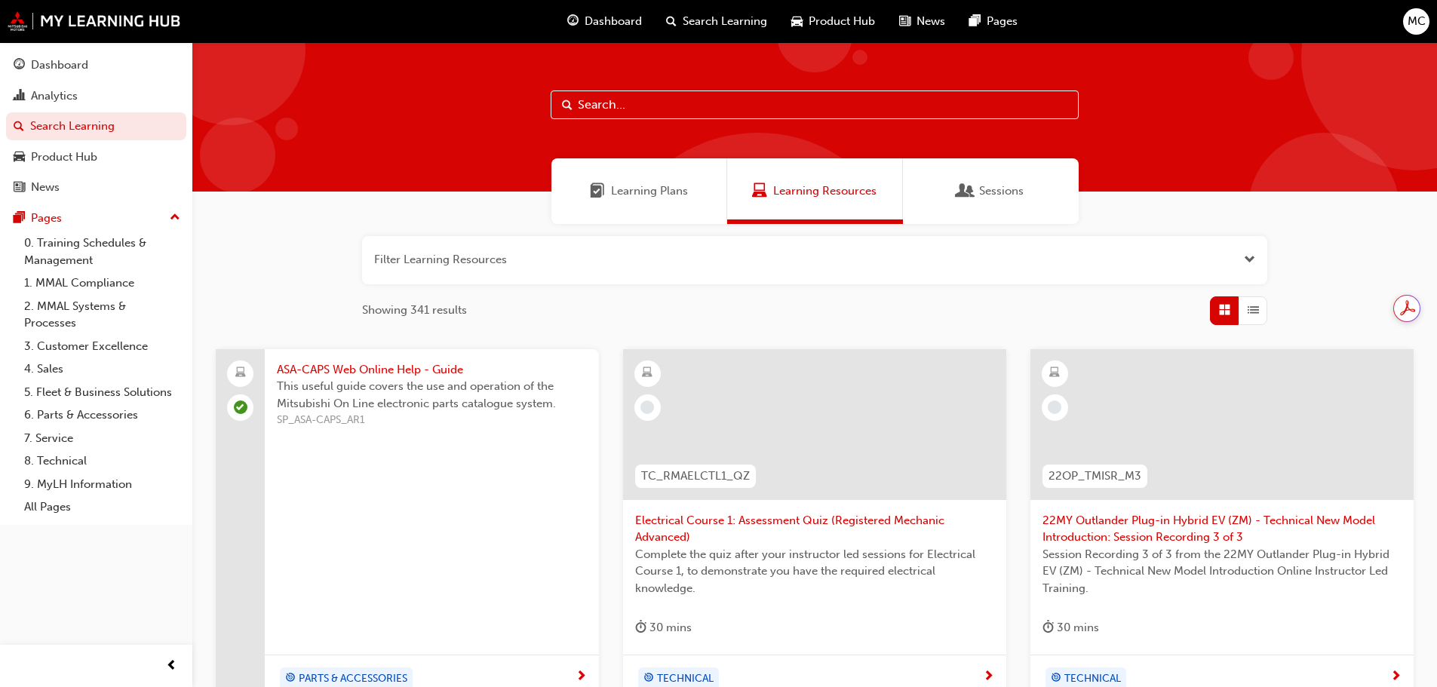
click at [1175, 454] on div at bounding box center [1222, 424] width 383 height 151
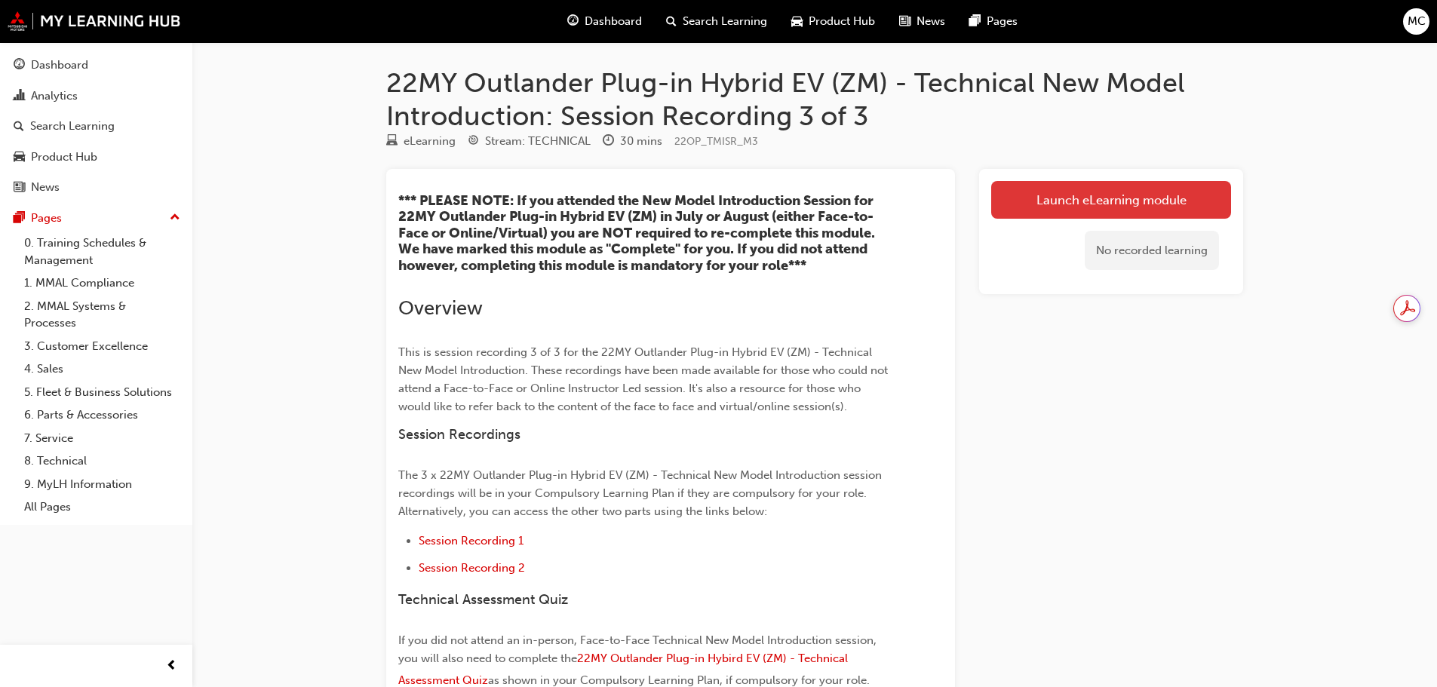
click at [1107, 198] on link "Launch eLearning module" at bounding box center [1111, 200] width 240 height 38
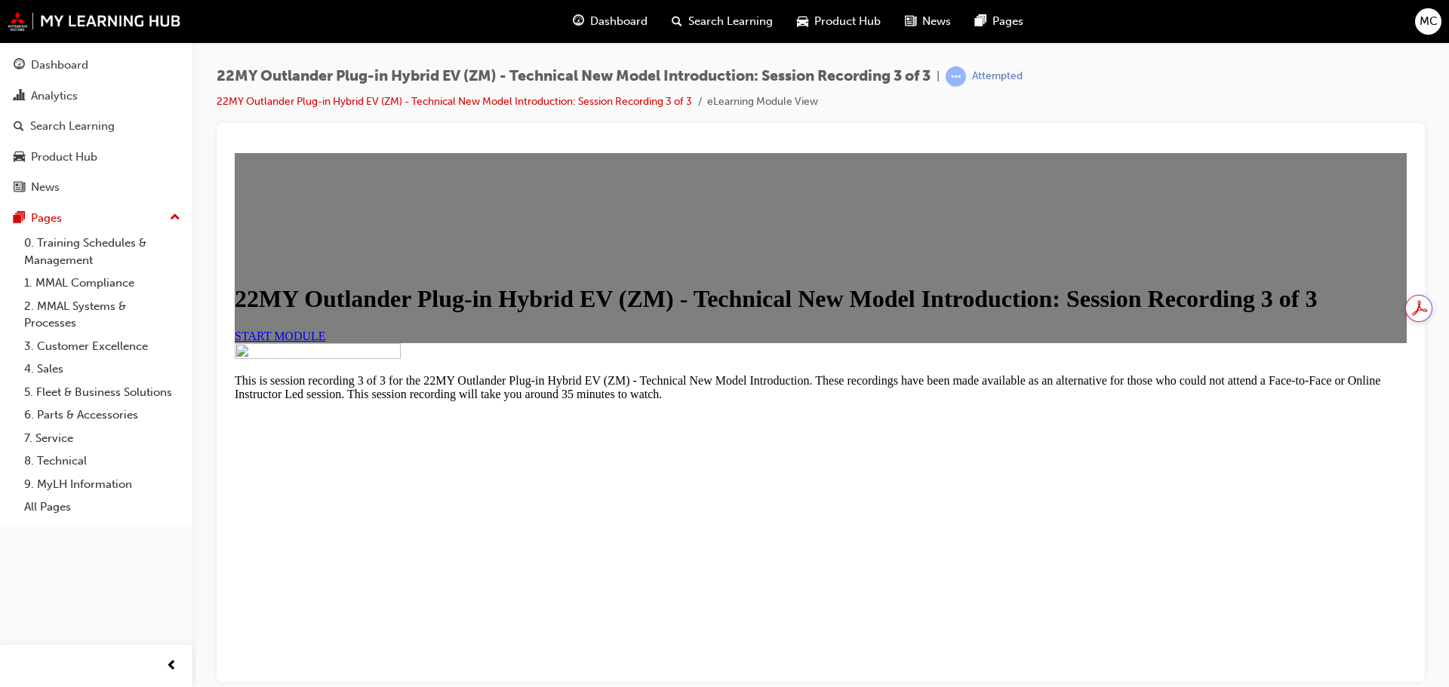
scroll to position [226, 0]
click at [326, 342] on link "START MODULE" at bounding box center [280, 335] width 91 height 13
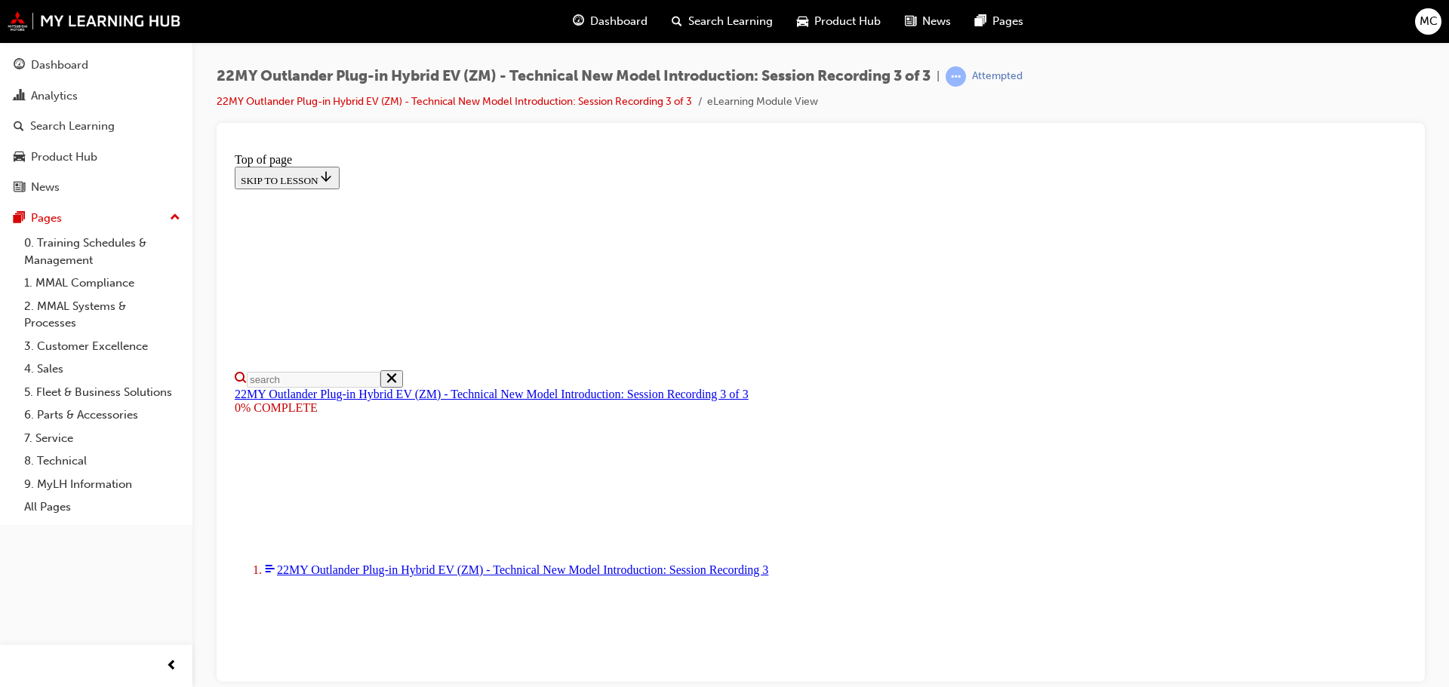
scroll to position [302, 0]
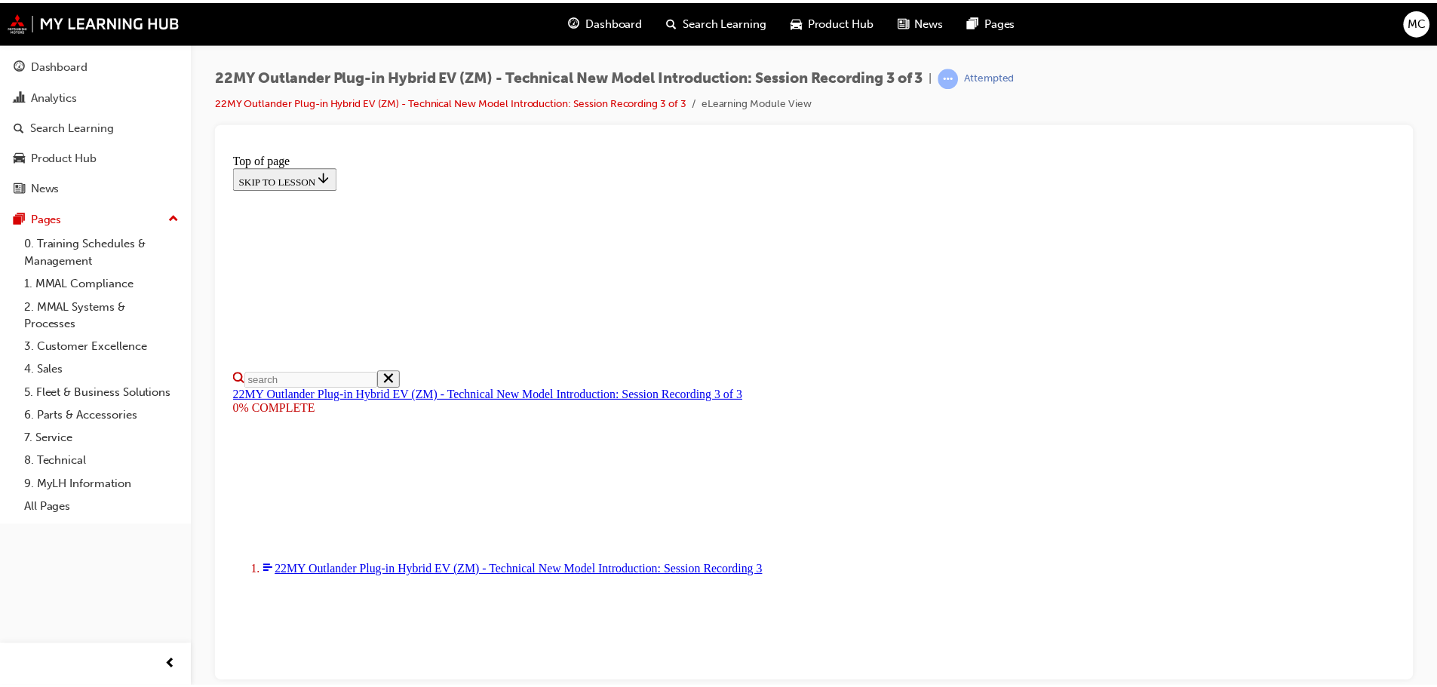
scroll to position [0, 0]
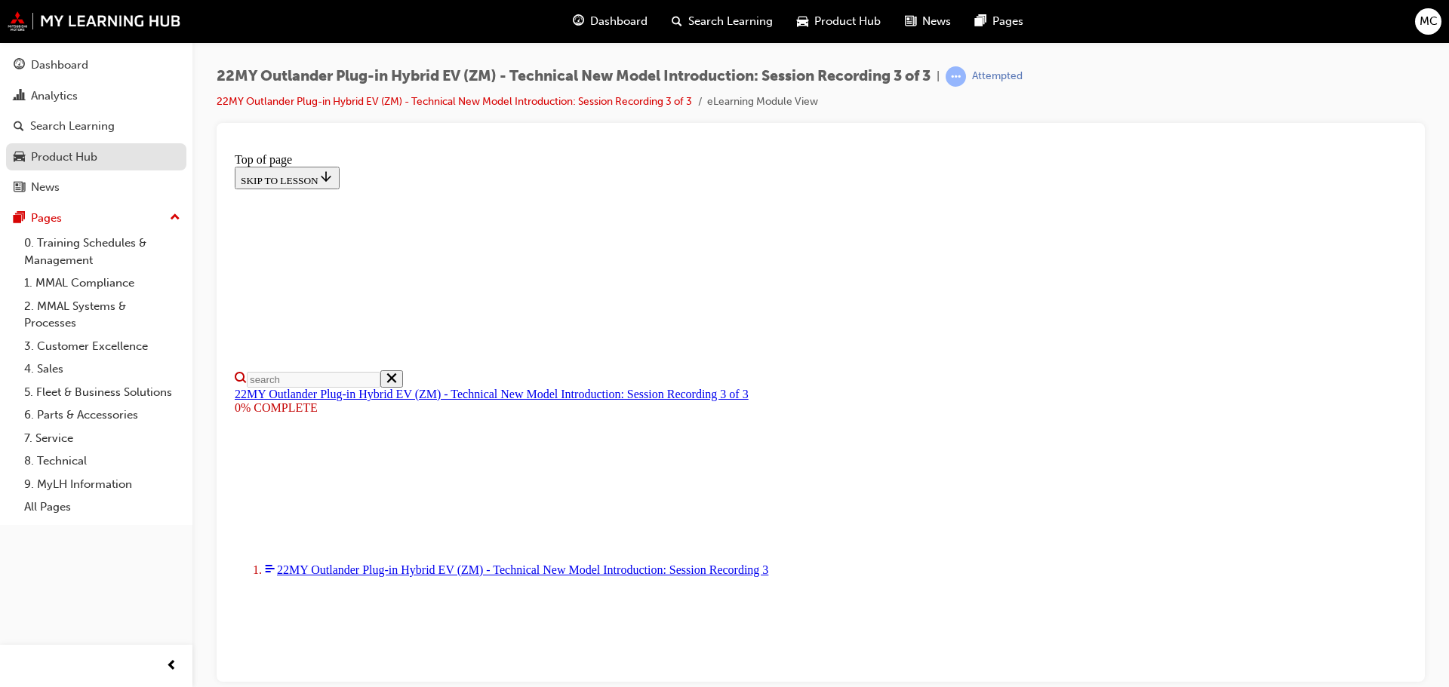
click at [60, 150] on div "Product Hub" at bounding box center [64, 157] width 66 height 17
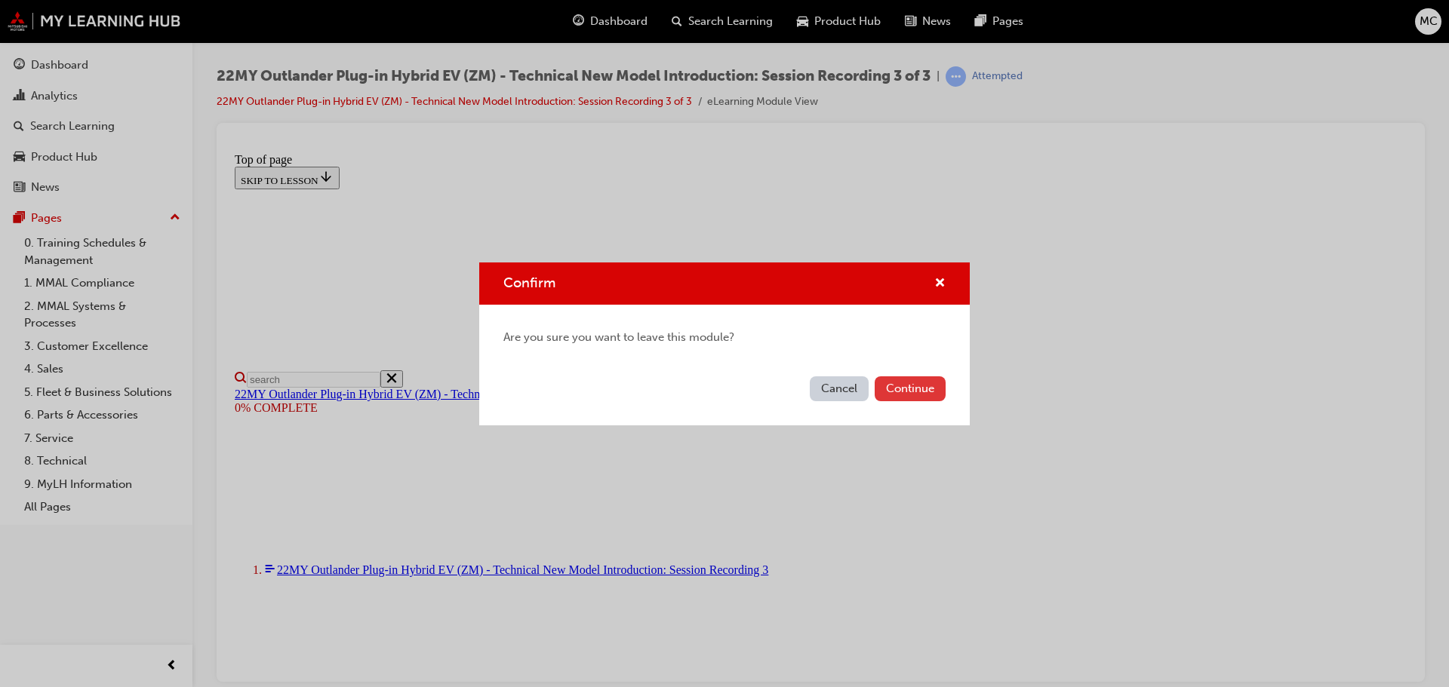
click at [897, 388] on button "Continue" at bounding box center [909, 388] width 71 height 25
